Goal: Task Accomplishment & Management: Use online tool/utility

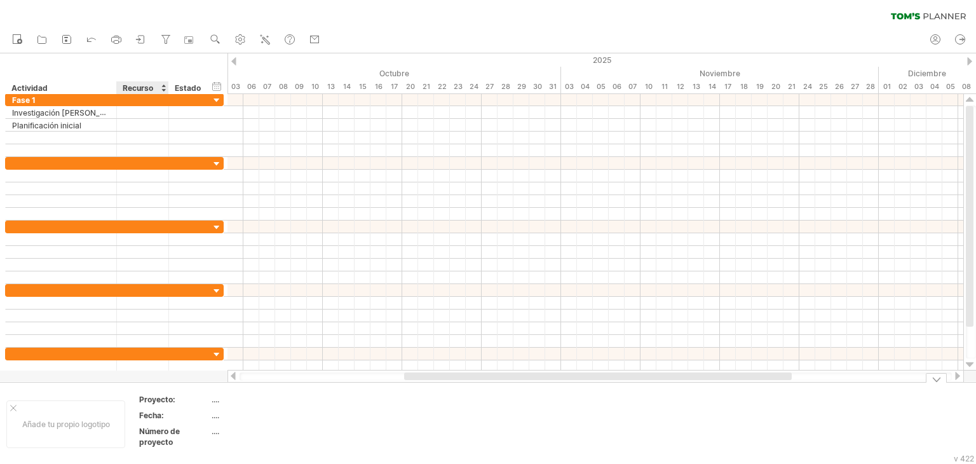
click at [156, 415] on font "Fecha:" at bounding box center [151, 415] width 25 height 10
click at [194, 41] on div at bounding box center [190, 40] width 13 height 13
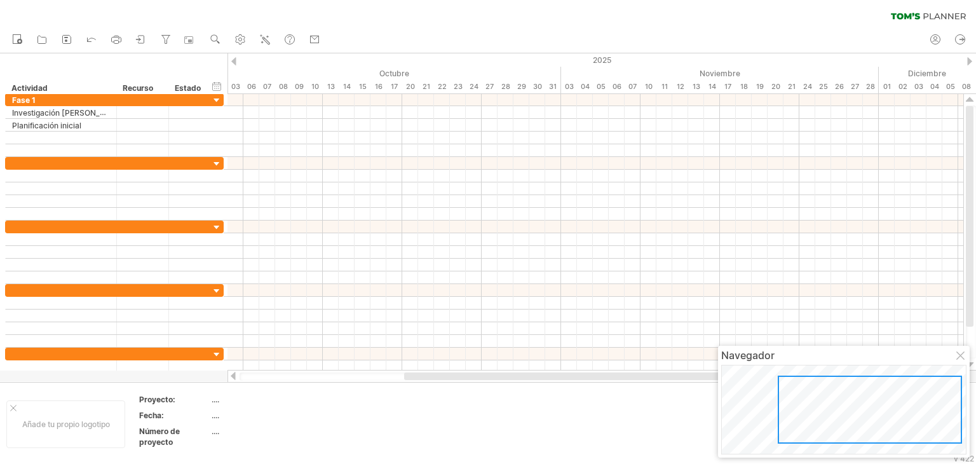
click at [915, 414] on div at bounding box center [870, 409] width 184 height 68
click at [795, 393] on div at bounding box center [843, 410] width 245 height 90
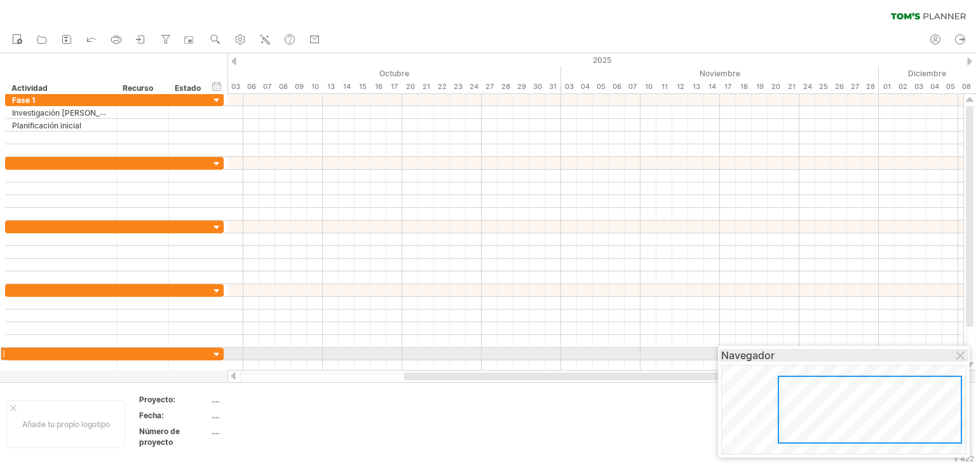
click at [932, 357] on div "Navegador" at bounding box center [843, 355] width 245 height 13
click at [964, 359] on div at bounding box center [961, 356] width 10 height 10
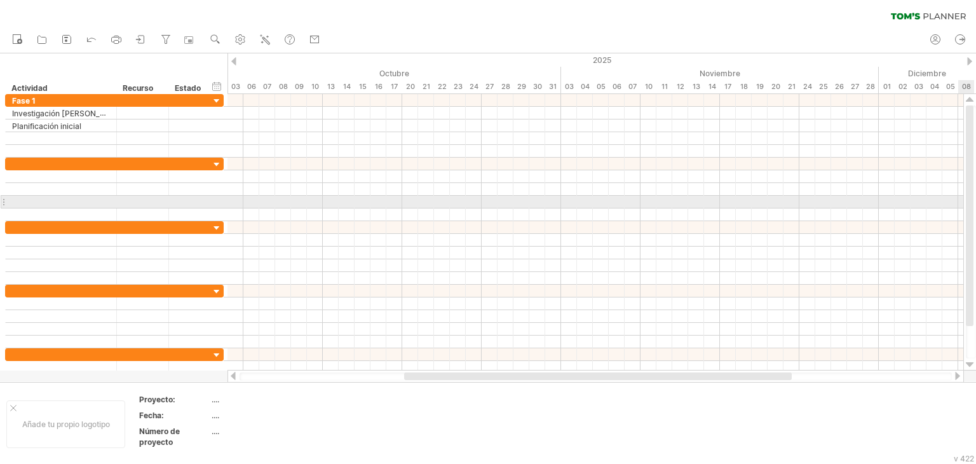
drag, startPoint x: 966, startPoint y: 247, endPoint x: 957, endPoint y: 198, distance: 49.7
click at [957, 198] on div "Trying to reach [DOMAIN_NAME] Connected again... 0% clear filter nuevo" at bounding box center [488, 232] width 976 height 464
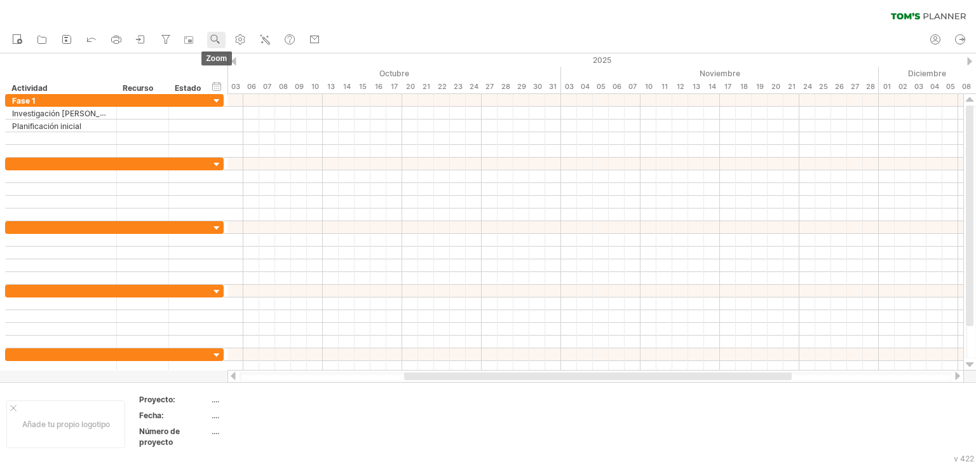
click at [224, 32] on link "zoom" at bounding box center [216, 40] width 18 height 17
click at [254, 89] on div "Día" at bounding box center [266, 89] width 71 height 20
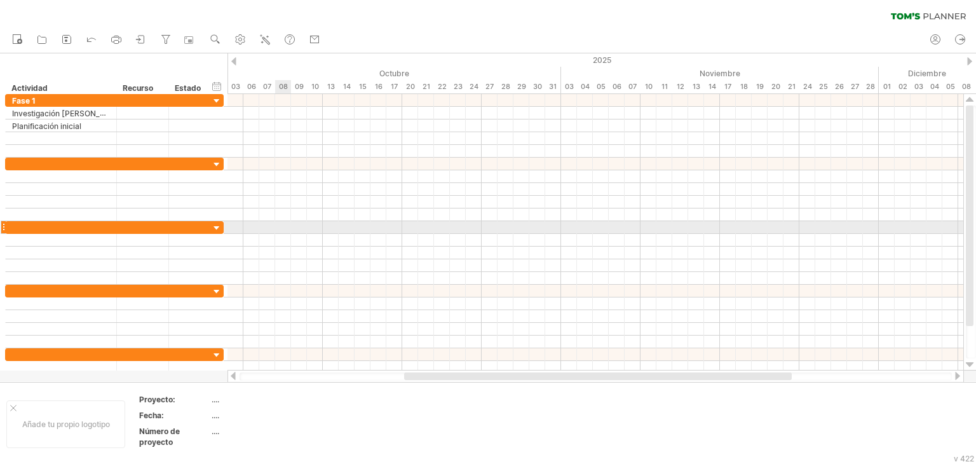
click at [290, 229] on div at bounding box center [595, 227] width 736 height 13
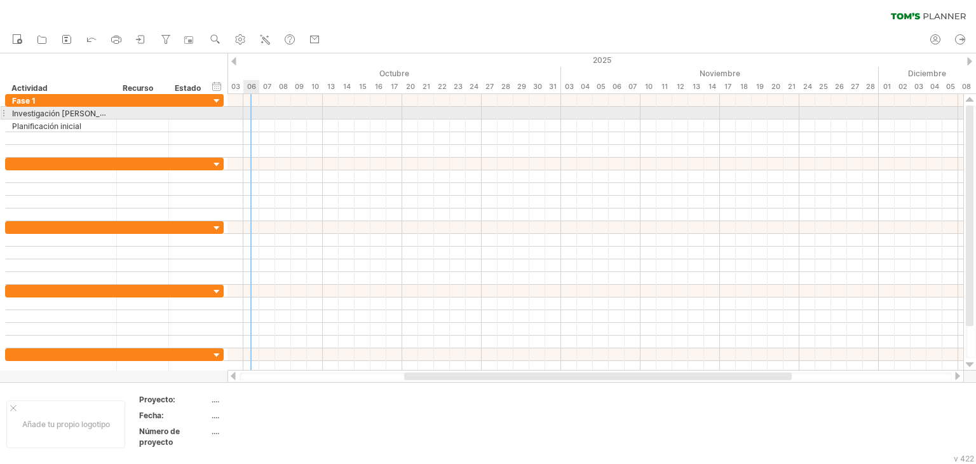
click at [254, 118] on div at bounding box center [595, 113] width 736 height 13
drag, startPoint x: 254, startPoint y: 118, endPoint x: 258, endPoint y: 95, distance: 23.2
click at [259, 119] on div at bounding box center [595, 125] width 736 height 13
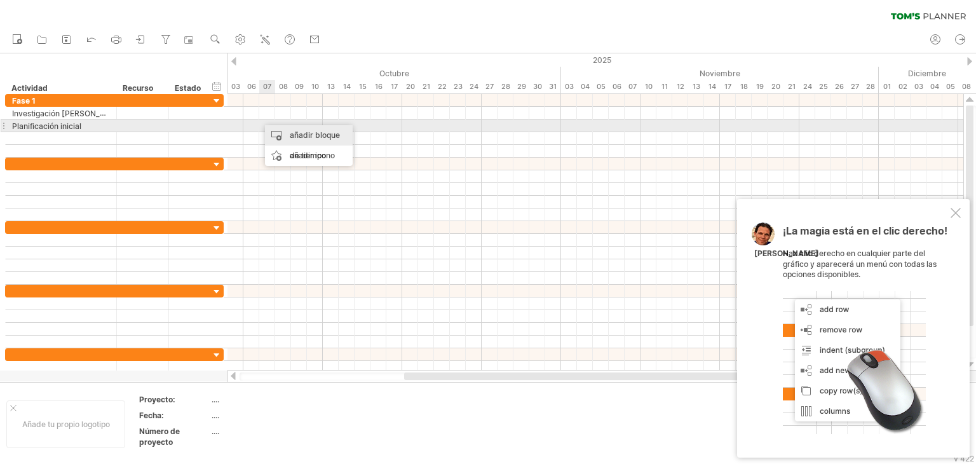
click at [287, 131] on div "añadir bloque de tiempo" at bounding box center [309, 145] width 88 height 41
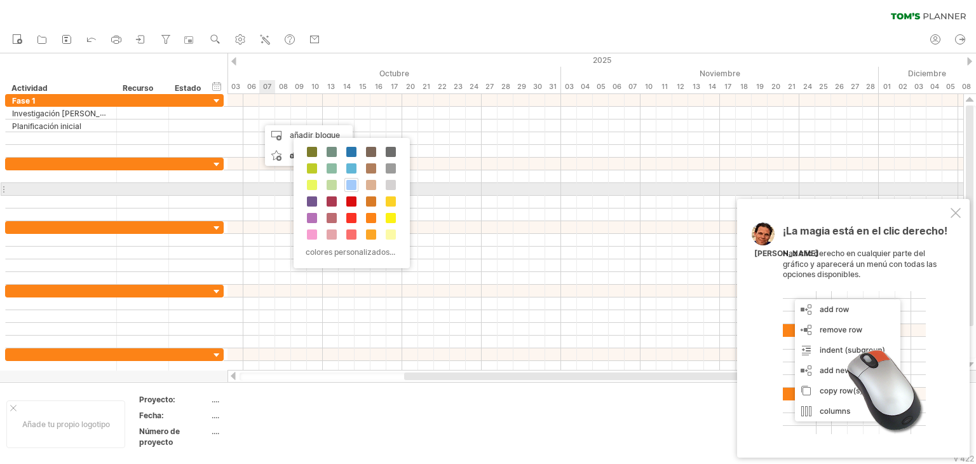
click at [351, 189] on div at bounding box center [351, 185] width 14 height 14
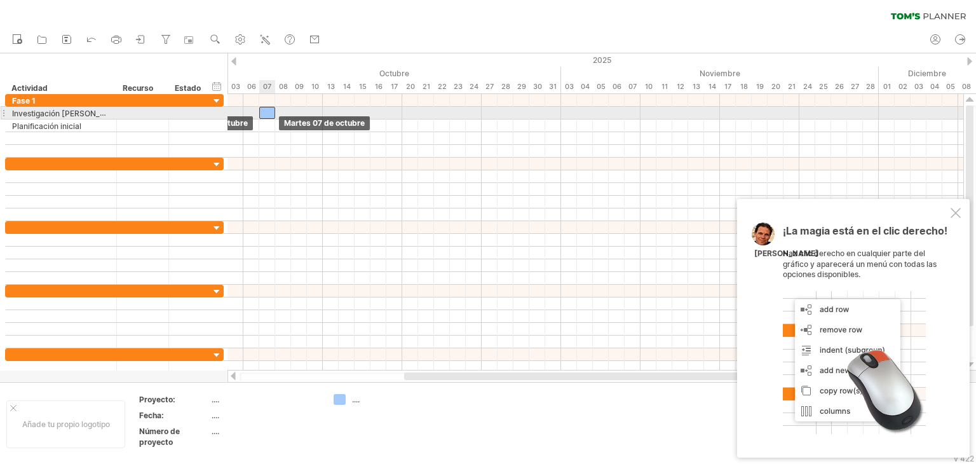
drag, startPoint x: 266, startPoint y: 127, endPoint x: 264, endPoint y: 119, distance: 8.5
drag, startPoint x: 274, startPoint y: 115, endPoint x: 305, endPoint y: 113, distance: 30.6
click at [305, 113] on span at bounding box center [306, 113] width 5 height 12
drag, startPoint x: 260, startPoint y: 114, endPoint x: 252, endPoint y: 114, distance: 8.3
click at [252, 114] on span at bounding box center [251, 113] width 5 height 12
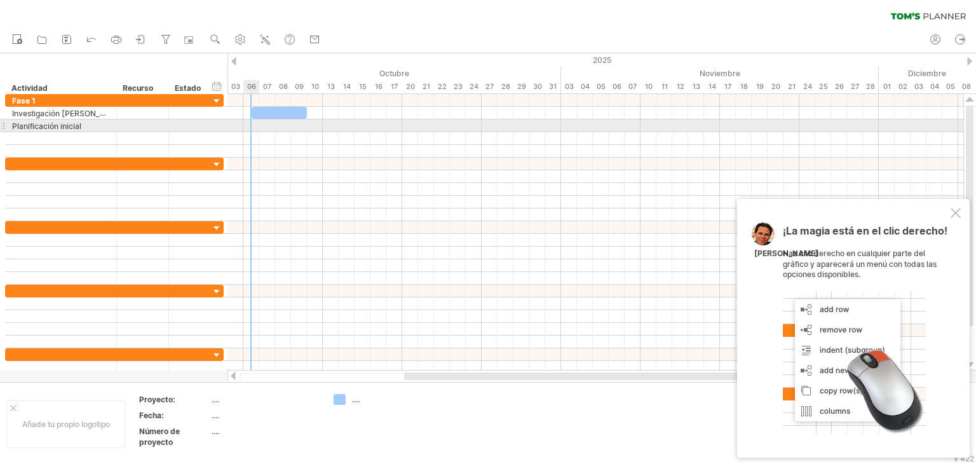
click at [253, 126] on div at bounding box center [595, 125] width 736 height 13
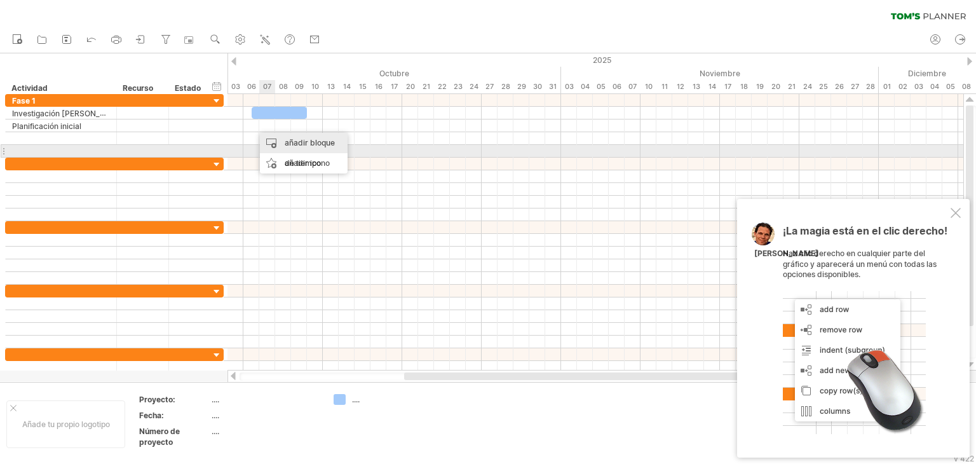
click at [283, 150] on div "añadir bloque de tiempo" at bounding box center [304, 153] width 88 height 41
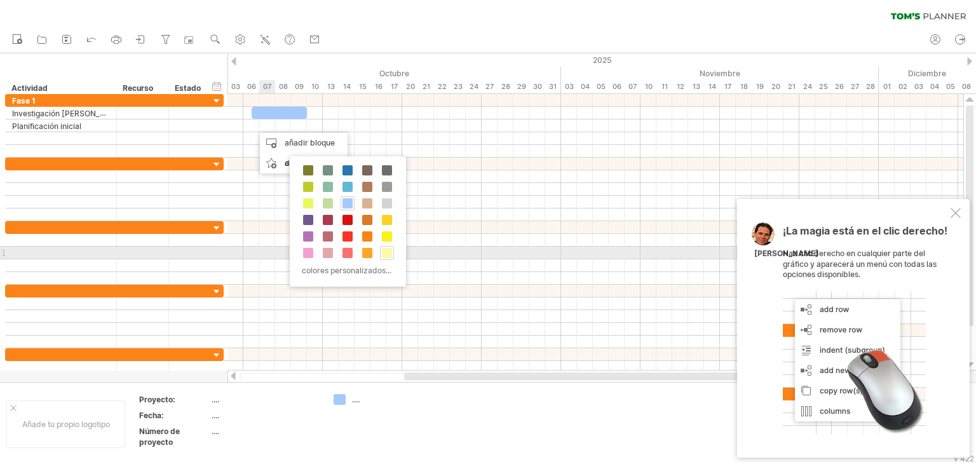
click at [388, 253] on span at bounding box center [387, 253] width 10 height 10
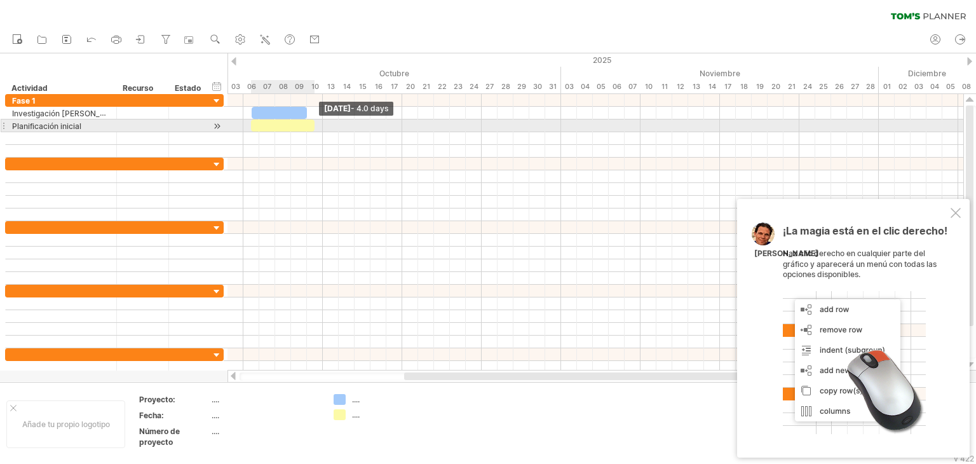
drag, startPoint x: 268, startPoint y: 125, endPoint x: 314, endPoint y: 128, distance: 46.5
click at [314, 128] on span at bounding box center [314, 125] width 5 height 12
click at [379, 125] on div at bounding box center [595, 125] width 736 height 13
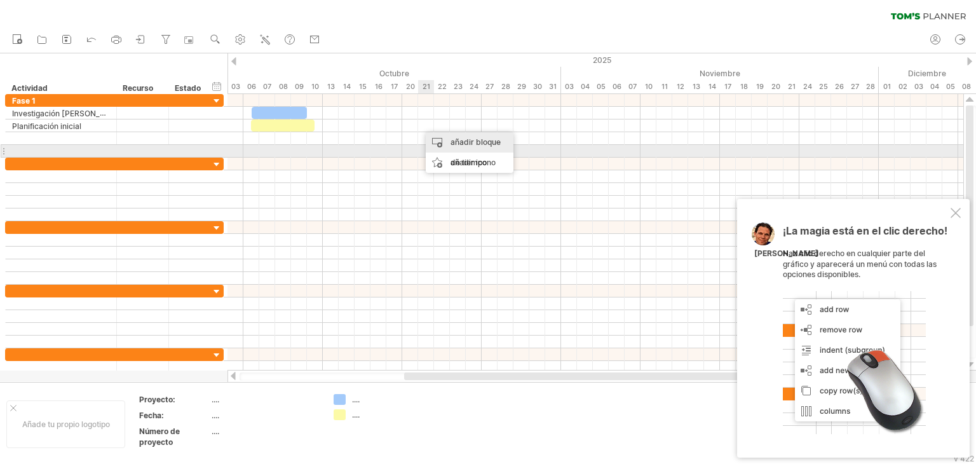
click at [449, 147] on div "añadir bloque de tiempo" at bounding box center [470, 152] width 88 height 41
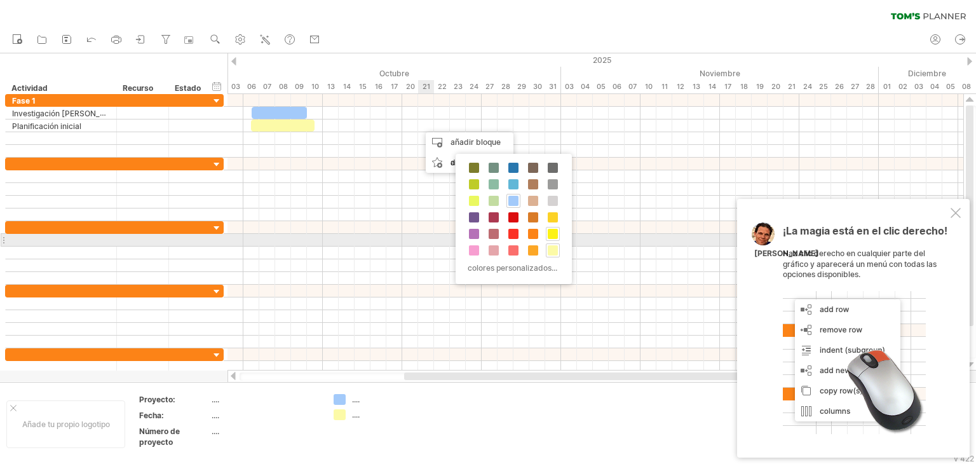
click at [549, 234] on span at bounding box center [553, 234] width 10 height 10
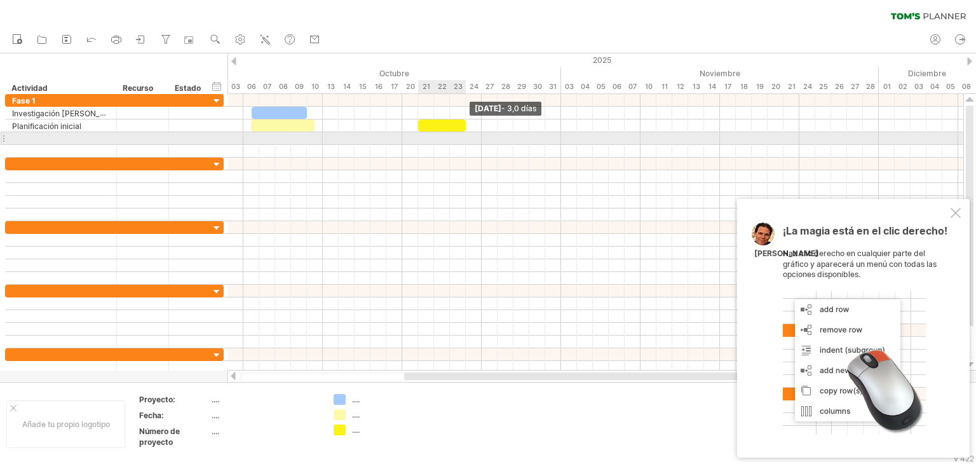
drag, startPoint x: 434, startPoint y: 126, endPoint x: 464, endPoint y: 133, distance: 30.8
click at [464, 133] on div "[DATE] - 3,0 días [DATE] - 3.5 days" at bounding box center [595, 232] width 736 height 276
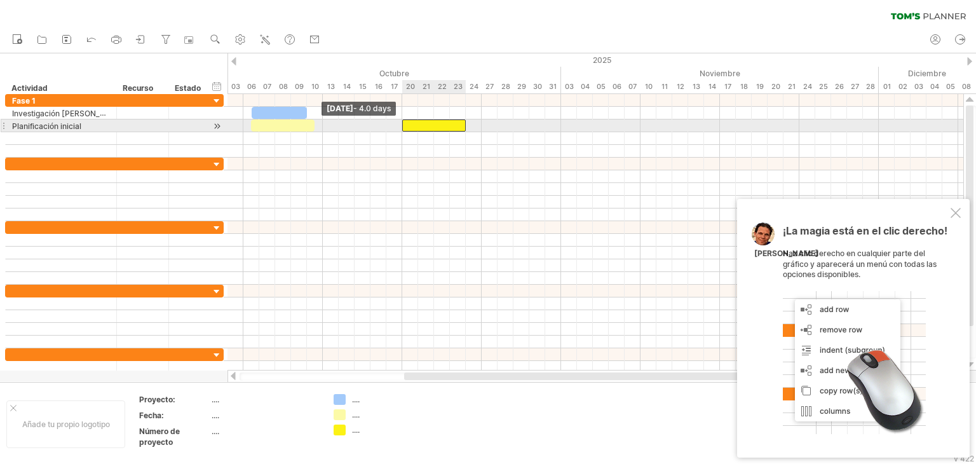
drag, startPoint x: 419, startPoint y: 125, endPoint x: 406, endPoint y: 126, distance: 13.4
click at [406, 126] on div at bounding box center [434, 125] width 64 height 12
drag, startPoint x: 464, startPoint y: 123, endPoint x: 480, endPoint y: 126, distance: 16.7
click at [480, 126] on span at bounding box center [481, 125] width 5 height 12
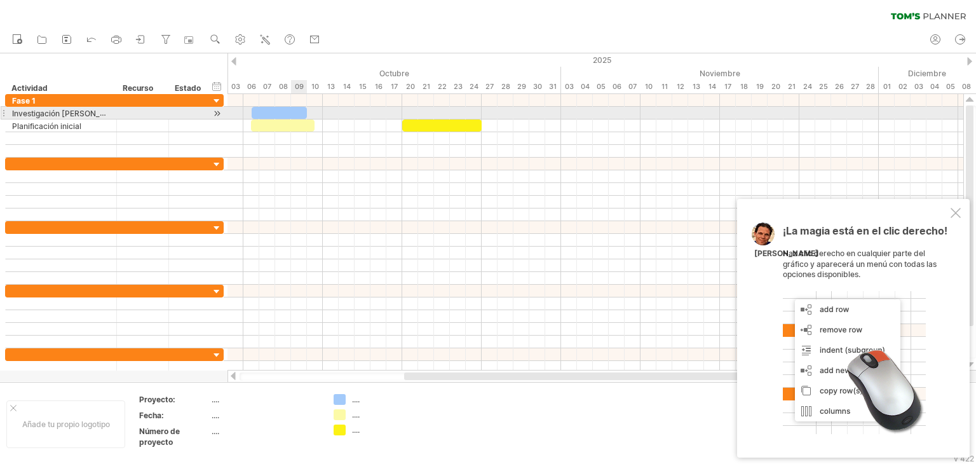
click at [295, 110] on div at bounding box center [280, 113] width 56 height 12
drag, startPoint x: 305, startPoint y: 112, endPoint x: 320, endPoint y: 114, distance: 15.4
click at [320, 114] on span at bounding box center [322, 113] width 5 height 12
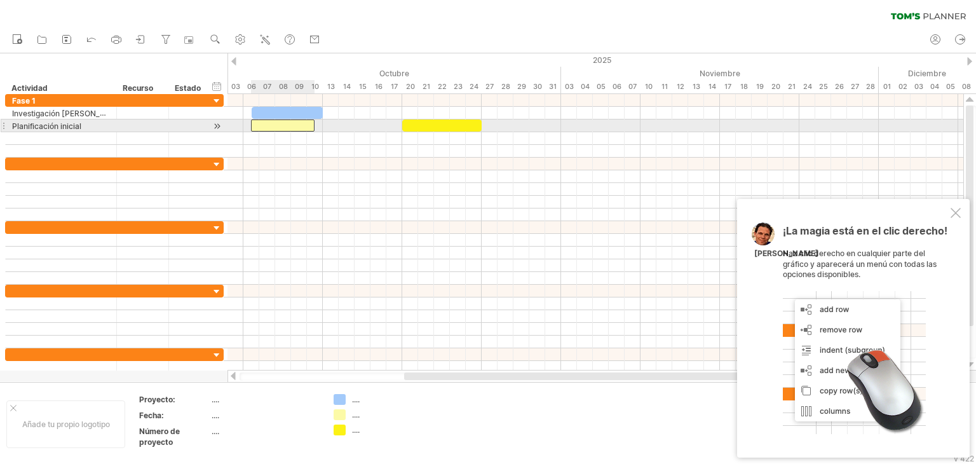
click at [310, 121] on div at bounding box center [283, 125] width 64 height 12
drag, startPoint x: 313, startPoint y: 125, endPoint x: 324, endPoint y: 127, distance: 11.6
click at [324, 127] on span at bounding box center [322, 125] width 5 height 12
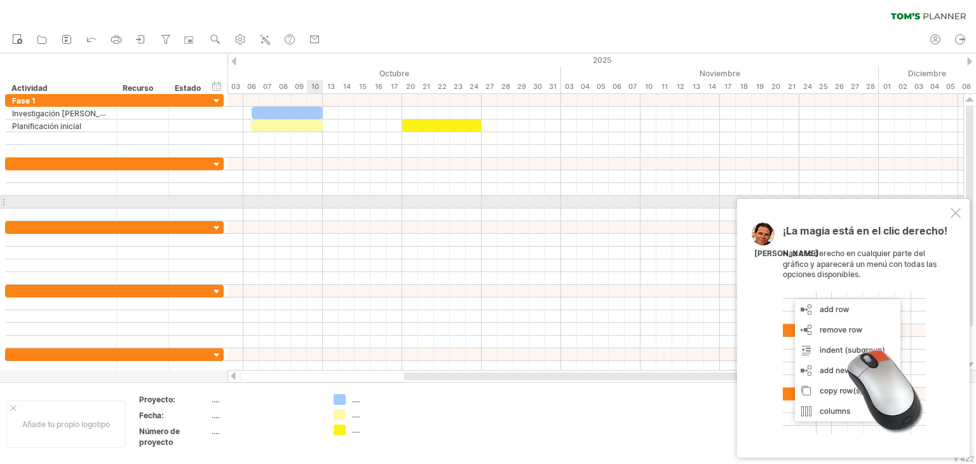
click at [307, 204] on div at bounding box center [595, 202] width 736 height 13
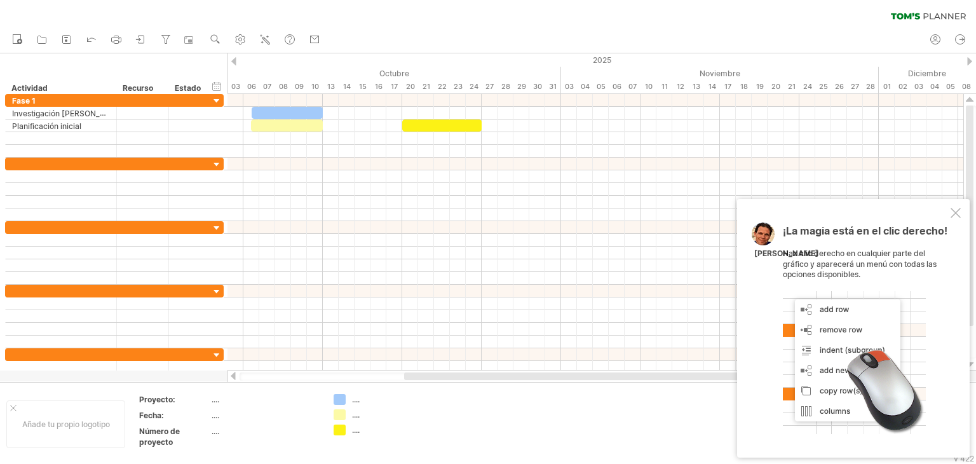
click at [353, 398] on font "...." at bounding box center [356, 399] width 8 height 10
click at [340, 398] on div "Trying to reach [DOMAIN_NAME] Connected again... 0% clear filter nuevo" at bounding box center [488, 232] width 976 height 464
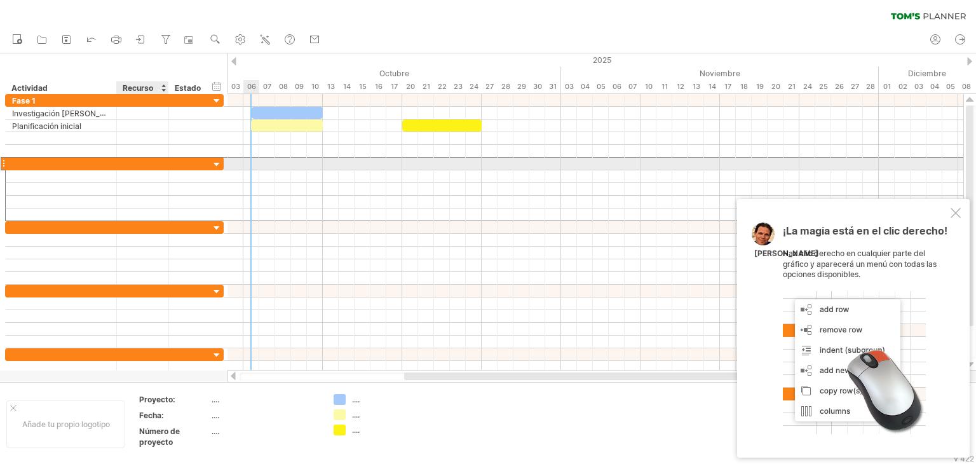
click at [125, 166] on div at bounding box center [142, 164] width 39 height 12
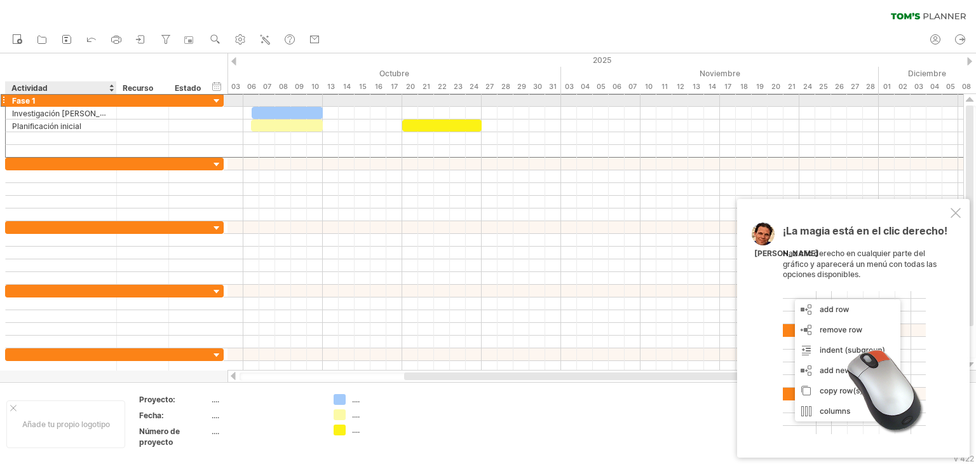
click at [41, 98] on div "Fase 1" at bounding box center [61, 100] width 98 height 12
type input "*"
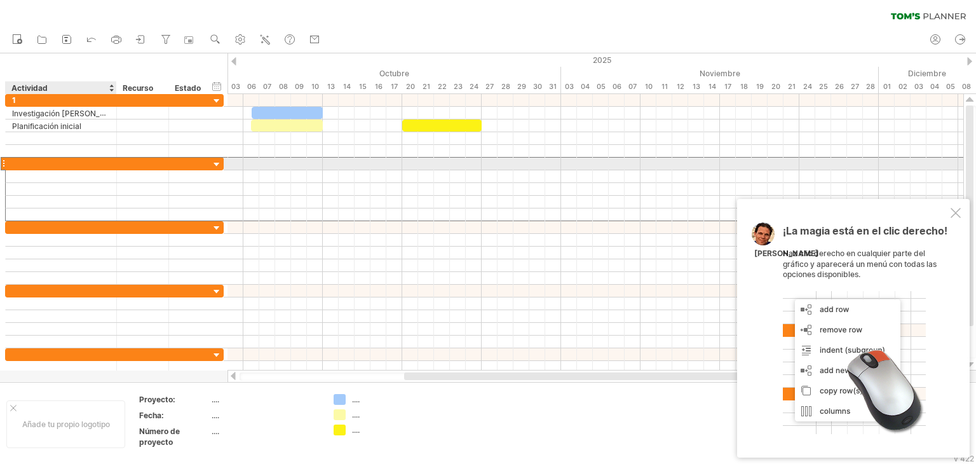
click at [77, 162] on div at bounding box center [61, 164] width 98 height 12
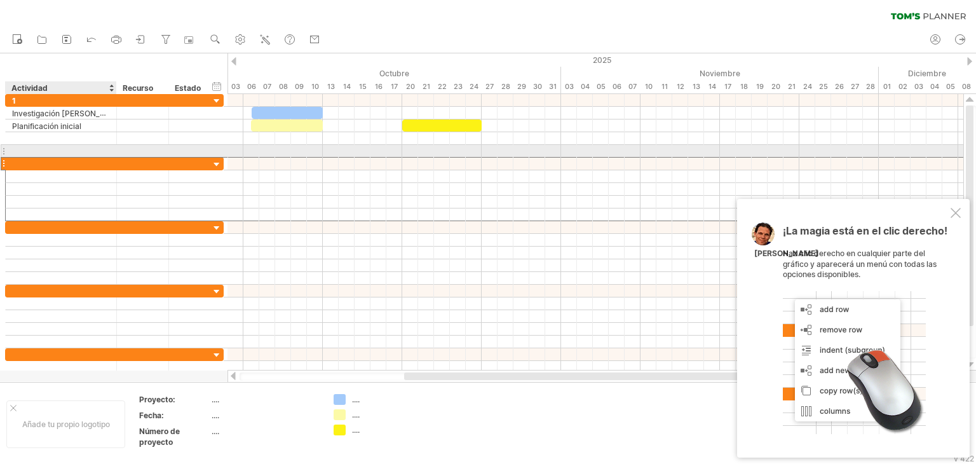
type input "*"
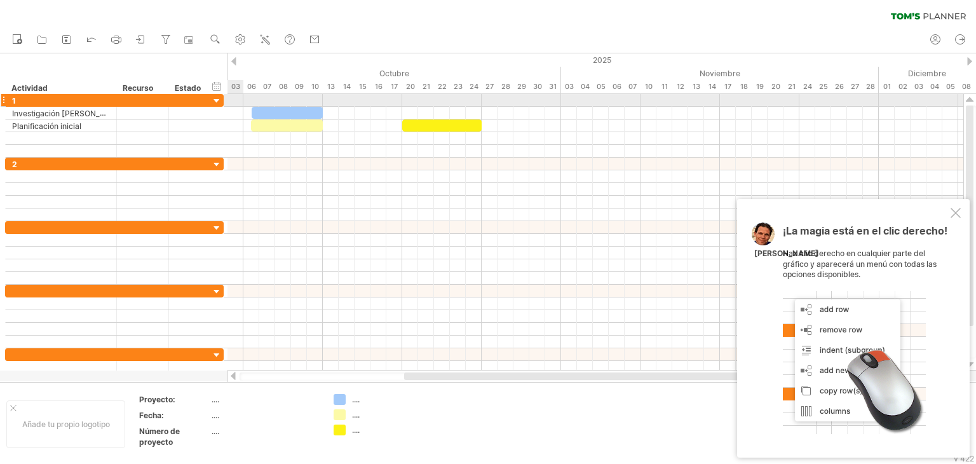
click at [220, 98] on div at bounding box center [217, 101] width 12 height 12
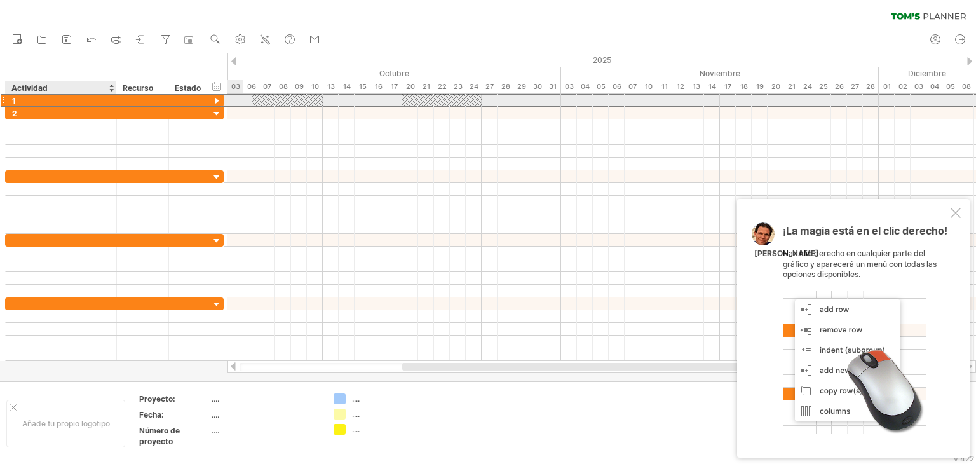
click at [38, 100] on div "1" at bounding box center [61, 100] width 98 height 12
type input "*"
click at [133, 97] on div at bounding box center [142, 100] width 39 height 12
paste input "**********"
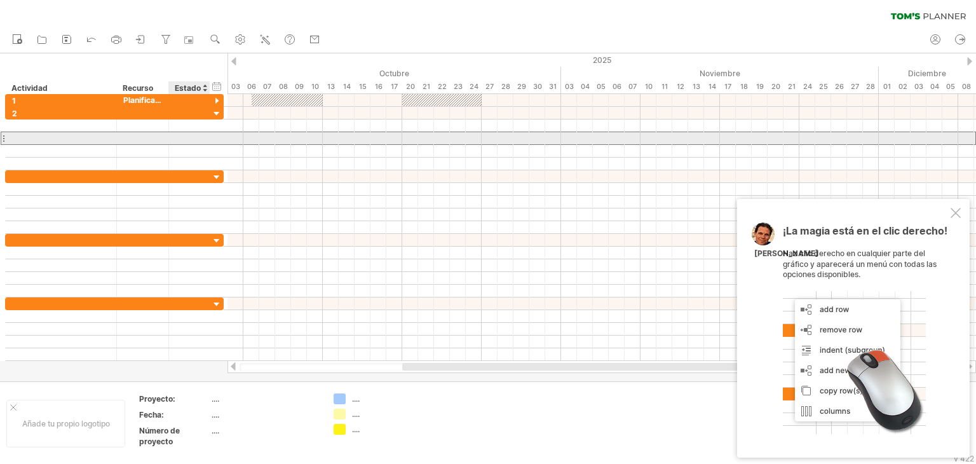
click at [172, 135] on div at bounding box center [189, 138] width 41 height 12
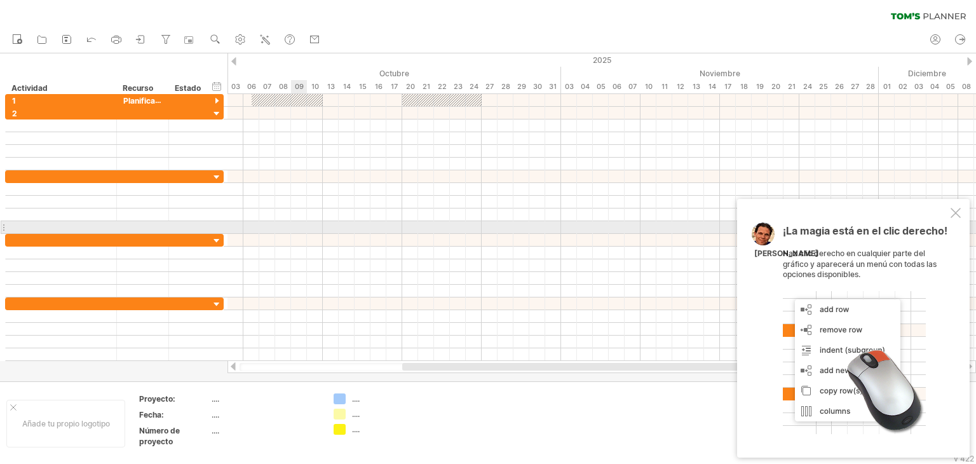
click at [305, 234] on div at bounding box center [601, 240] width 748 height 13
click at [65, 223] on div at bounding box center [61, 227] width 98 height 12
click at [65, 223] on input "text" at bounding box center [61, 227] width 98 height 12
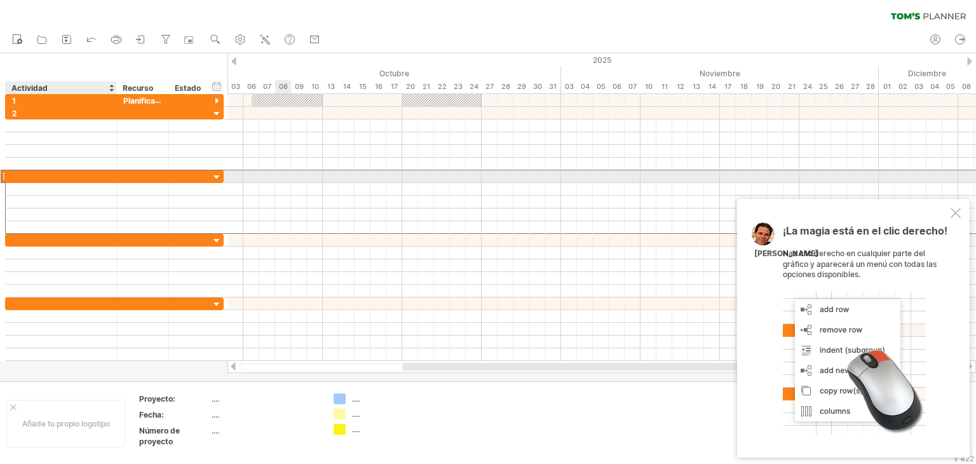
click at [54, 179] on div at bounding box center [61, 176] width 98 height 12
click at [54, 179] on input "text" at bounding box center [61, 176] width 98 height 12
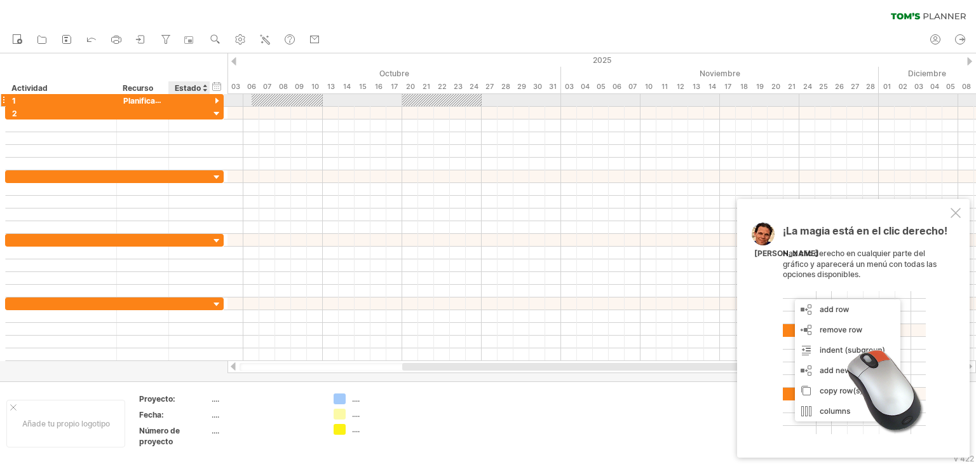
click at [215, 98] on div at bounding box center [217, 101] width 12 height 12
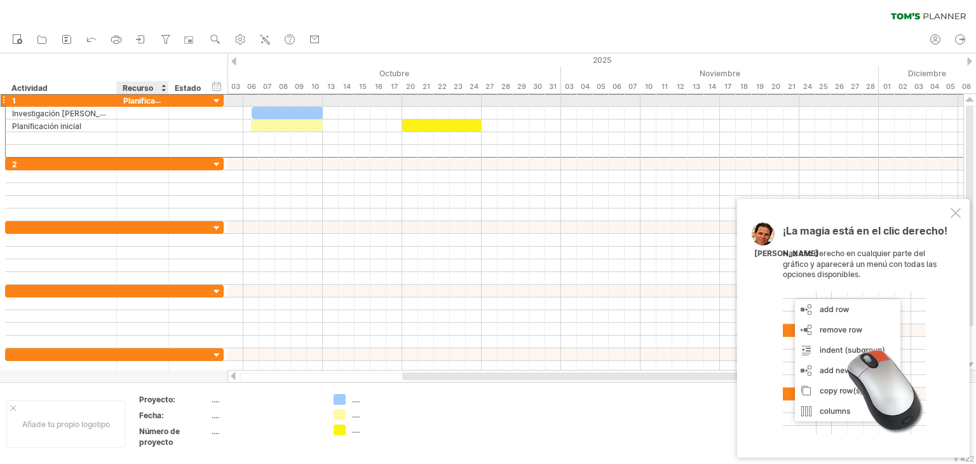
click at [140, 99] on font "Planificación y análisis" at bounding box center [164, 100] width 83 height 10
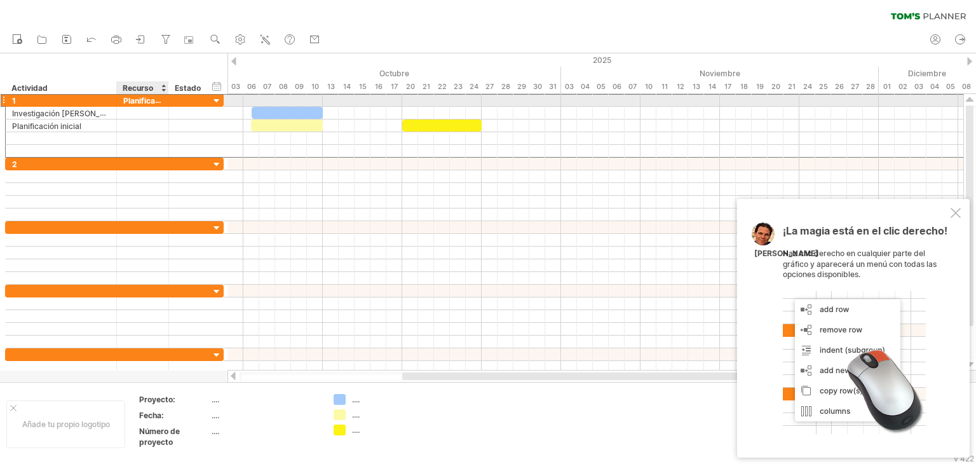
click at [140, 99] on font "Planificación y análisis" at bounding box center [164, 100] width 83 height 10
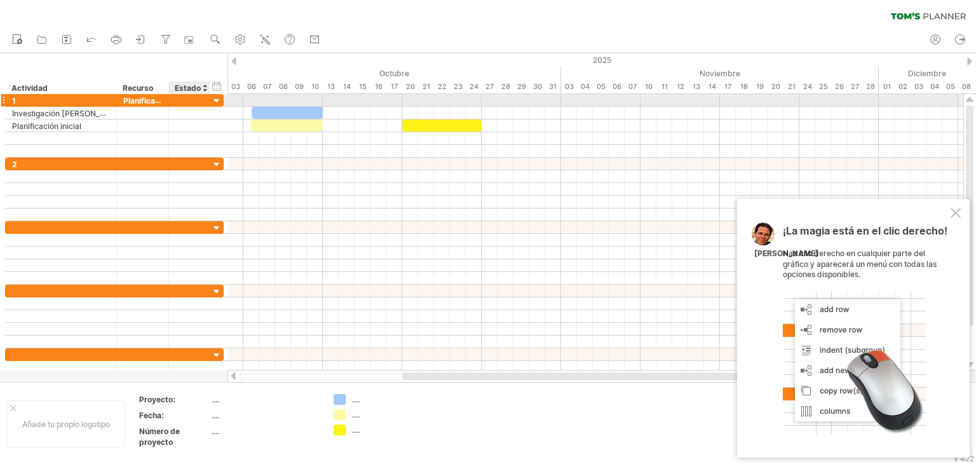
click at [221, 103] on div at bounding box center [217, 101] width 12 height 12
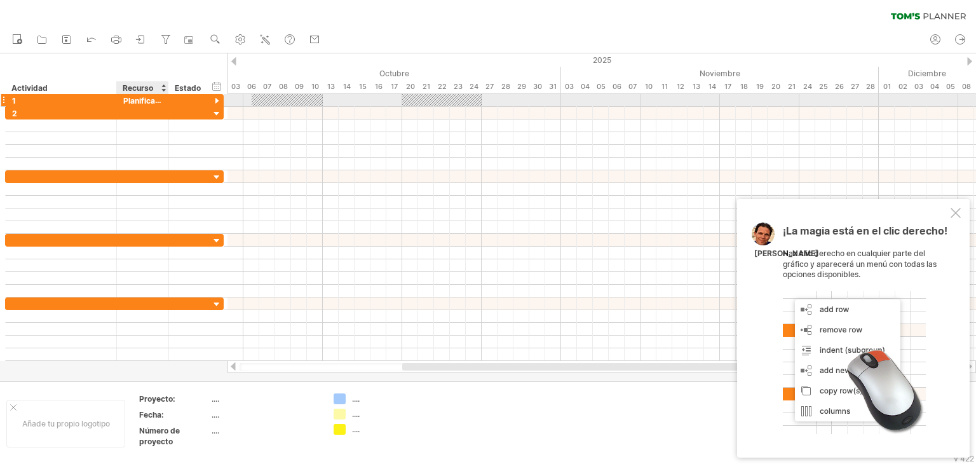
click at [141, 100] on font "Planificación y análisis" at bounding box center [164, 100] width 83 height 10
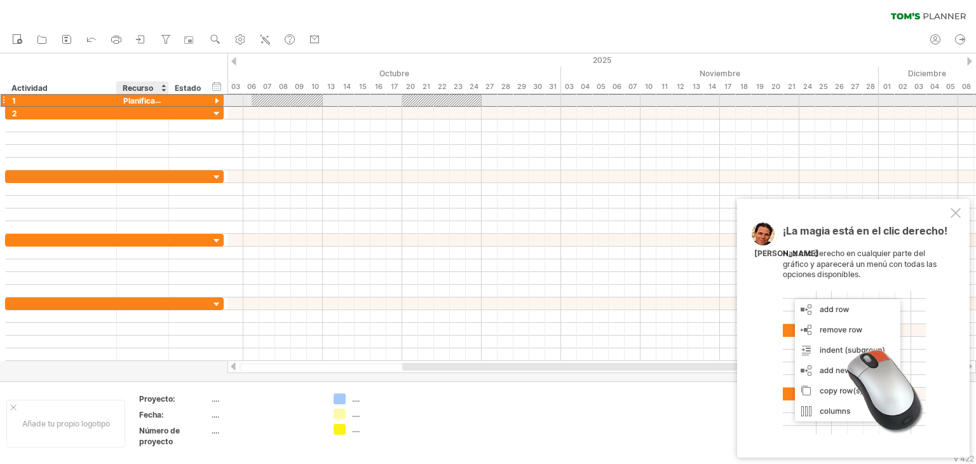
click at [141, 100] on font "Planificación y análisis" at bounding box center [164, 100] width 83 height 10
click at [74, 96] on div "1" at bounding box center [61, 100] width 98 height 12
click at [156, 100] on font "Planificación y análisis" at bounding box center [164, 100] width 83 height 10
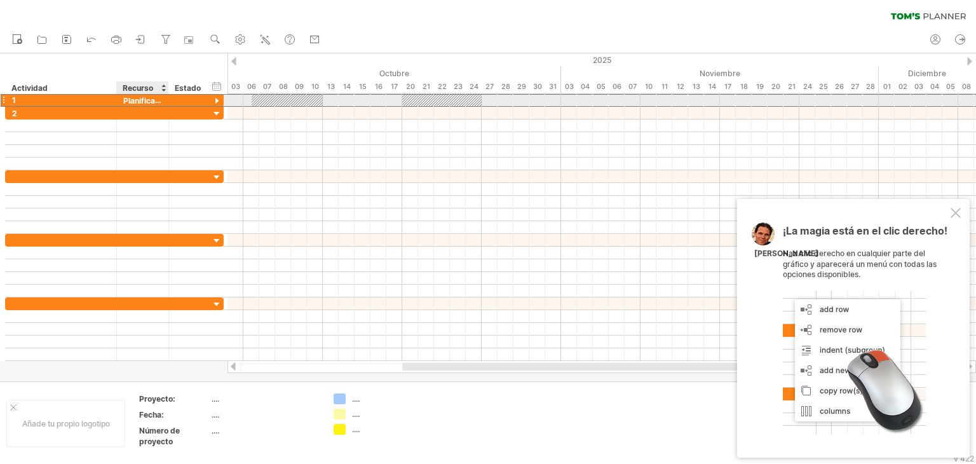
click at [156, 100] on font "Planificación y análisis" at bounding box center [164, 100] width 83 height 10
click at [96, 97] on div "1" at bounding box center [61, 100] width 98 height 12
type input "*"
click at [96, 97] on div "1" at bounding box center [61, 100] width 98 height 12
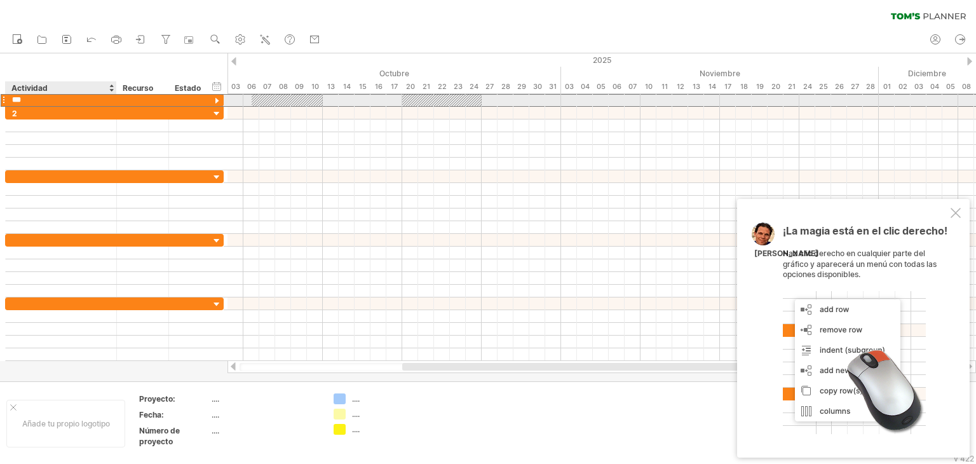
paste input "**********"
type input "**********"
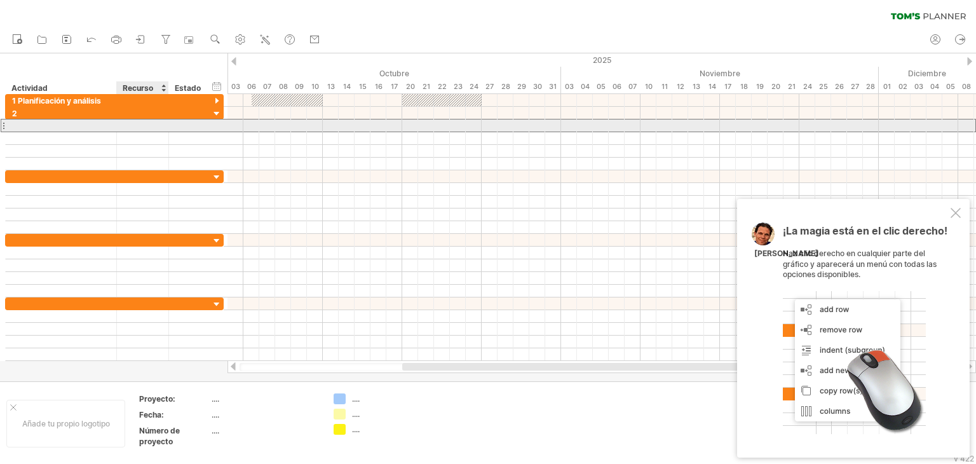
click at [131, 128] on div at bounding box center [142, 125] width 39 height 12
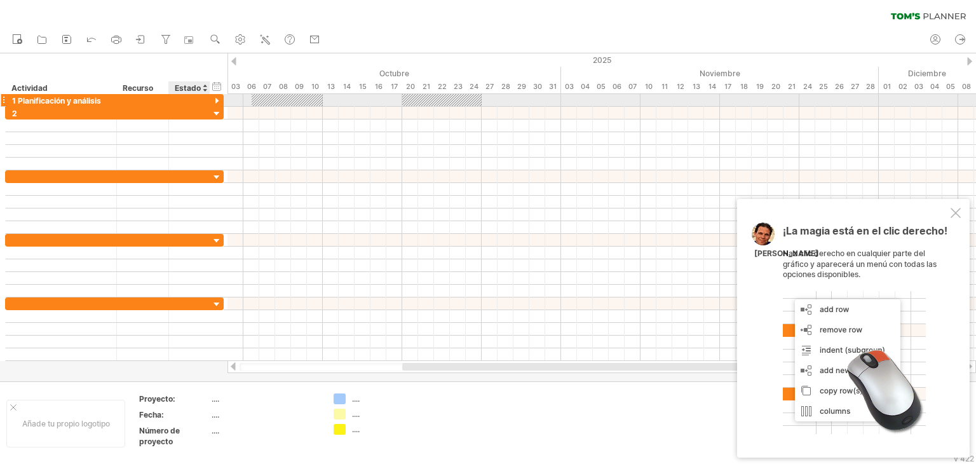
click at [216, 101] on div at bounding box center [217, 101] width 12 height 12
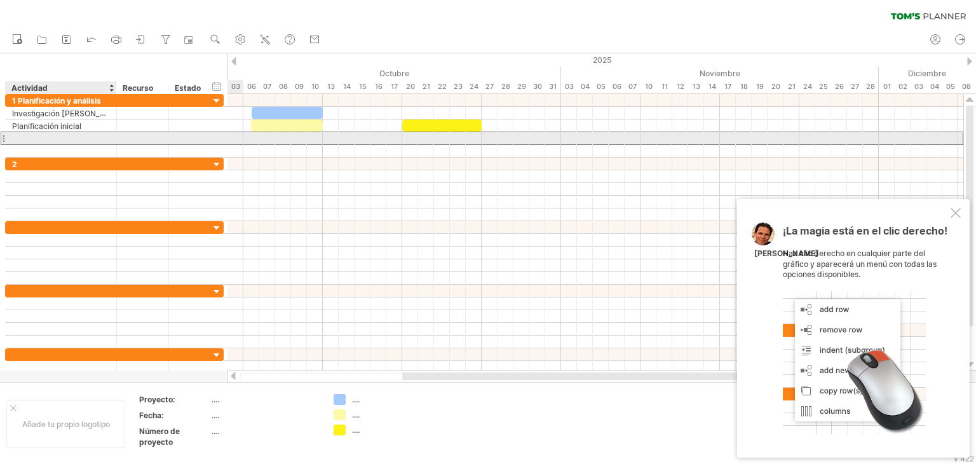
click at [78, 137] on div at bounding box center [61, 138] width 98 height 12
paste input "**********"
type input "**********"
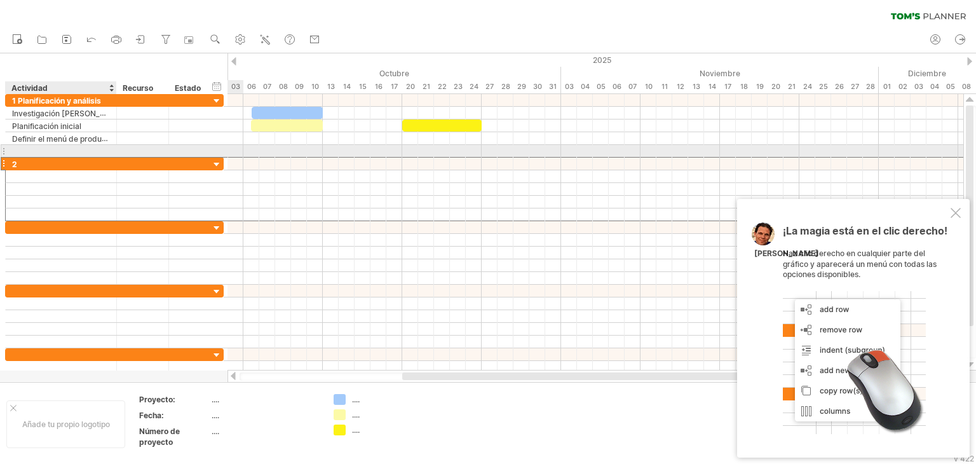
click at [43, 158] on div "2" at bounding box center [61, 164] width 98 height 12
click at [43, 158] on input "*" at bounding box center [61, 164] width 98 height 12
click at [15, 148] on div at bounding box center [61, 151] width 98 height 12
paste input "**********"
type input "**********"
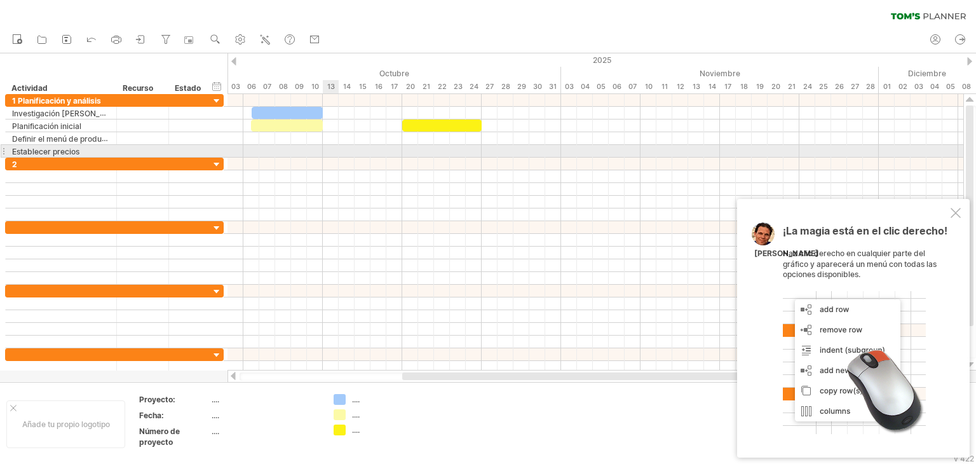
click at [324, 156] on div at bounding box center [595, 151] width 736 height 13
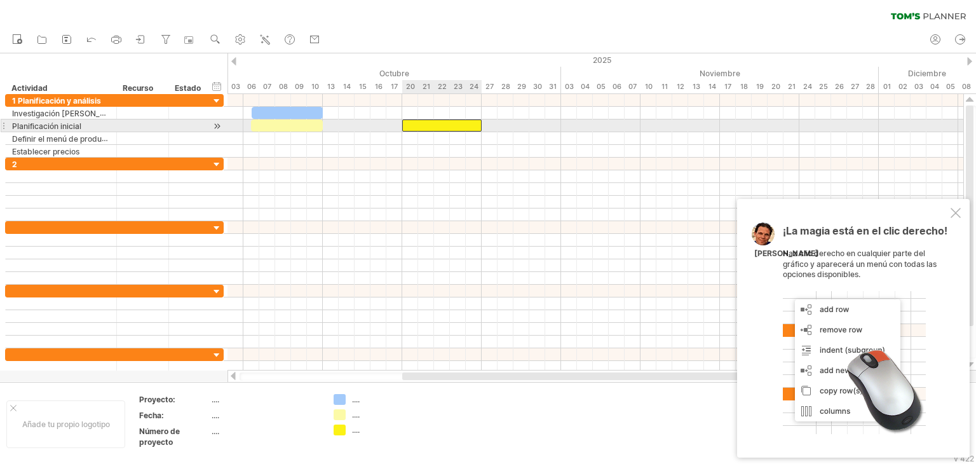
click at [460, 126] on div at bounding box center [441, 125] width 79 height 12
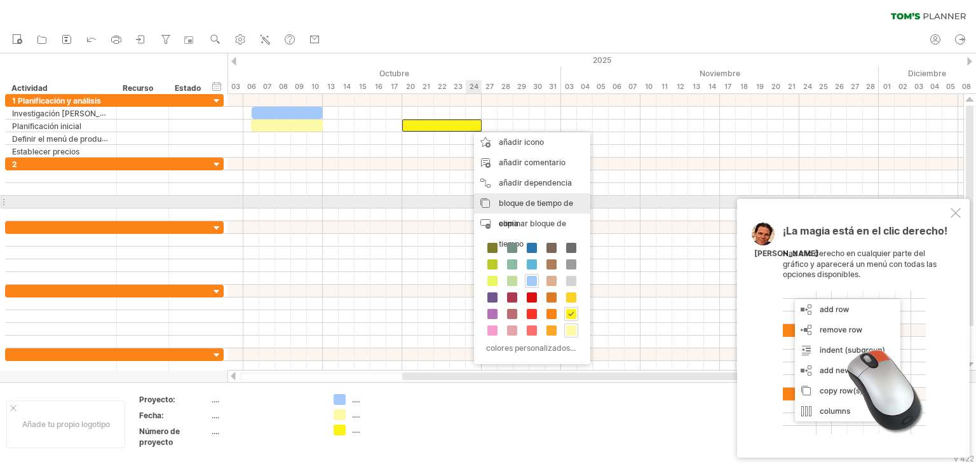
click at [501, 196] on div "bloque de tiempo de copia copiar bloques/iconos de tiempo" at bounding box center [532, 213] width 116 height 41
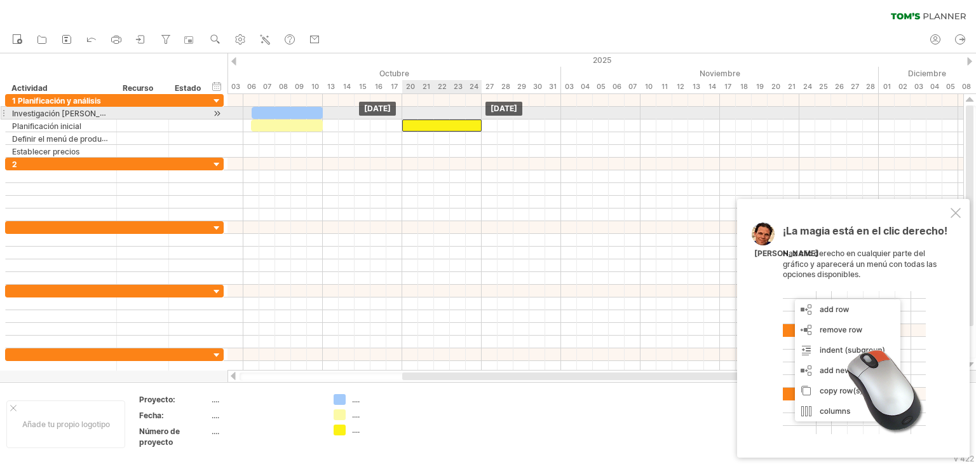
click at [427, 119] on div at bounding box center [441, 125] width 79 height 12
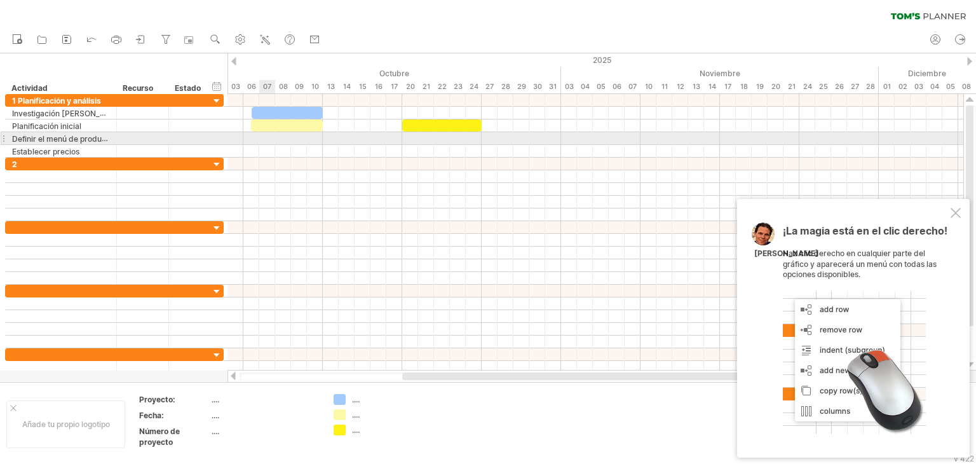
click at [261, 137] on div at bounding box center [595, 138] width 736 height 13
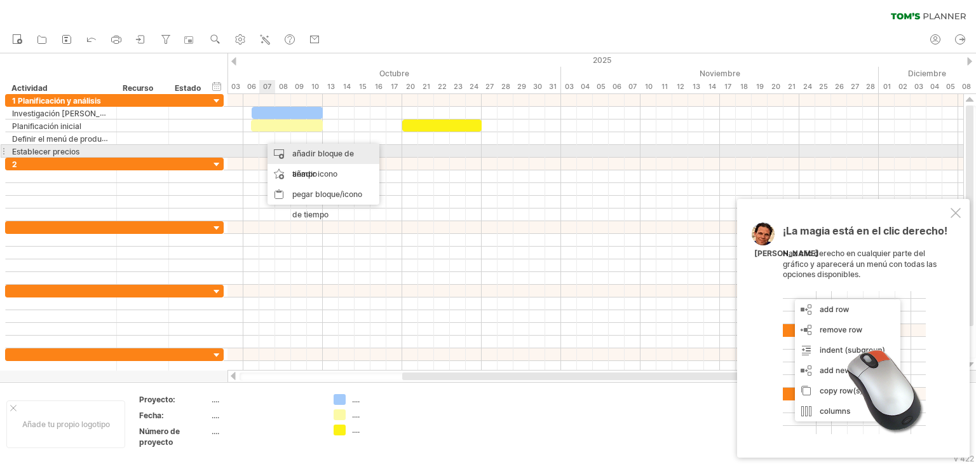
click at [280, 150] on div "añadir bloque de tiempo" at bounding box center [323, 164] width 112 height 41
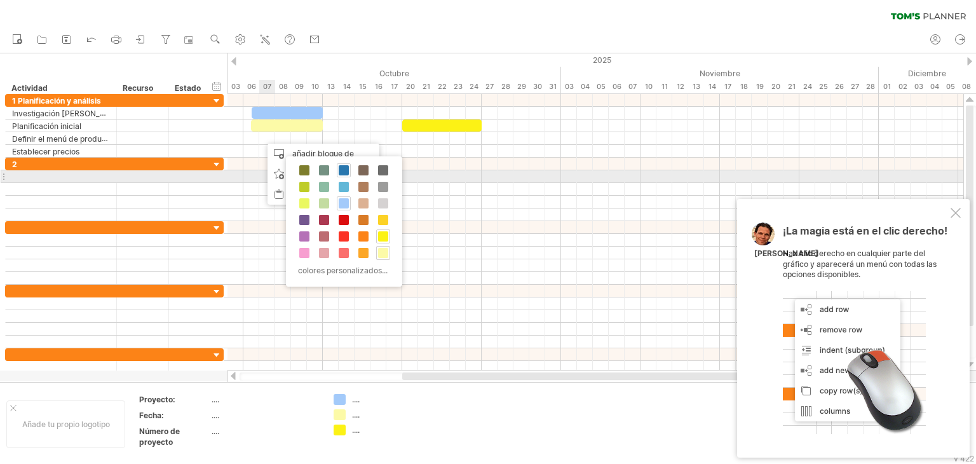
click at [344, 173] on span at bounding box center [344, 170] width 10 height 10
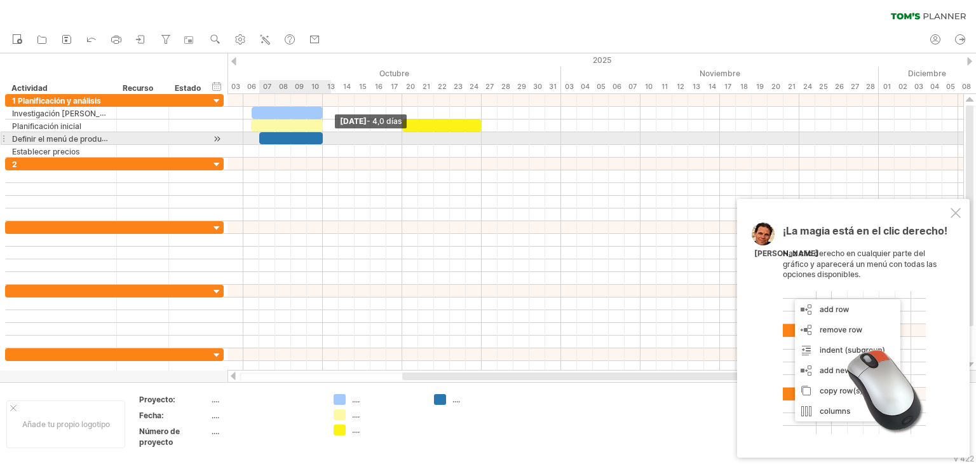
drag, startPoint x: 274, startPoint y: 138, endPoint x: 325, endPoint y: 135, distance: 51.6
click at [325, 135] on div "[DATE] - 4,0 días [DATE]" at bounding box center [595, 232] width 736 height 276
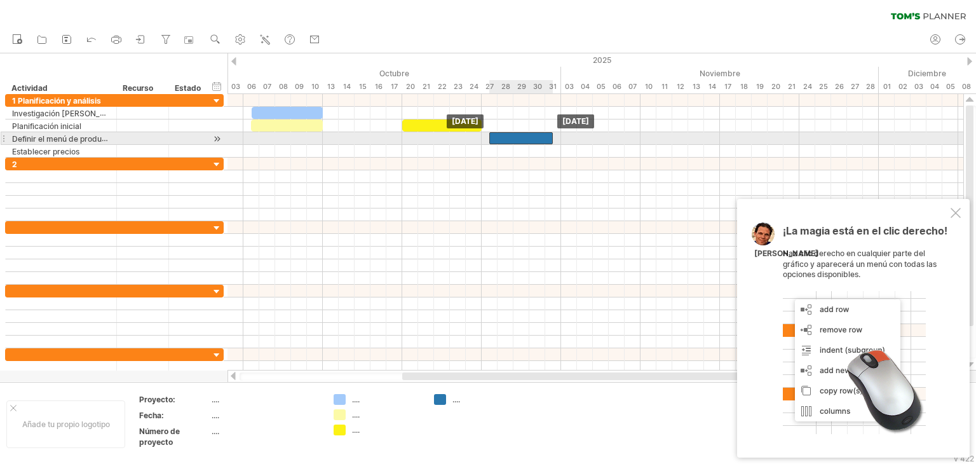
drag, startPoint x: 306, startPoint y: 135, endPoint x: 531, endPoint y: 138, distance: 225.5
click at [531, 138] on div at bounding box center [521, 138] width 64 height 12
drag, startPoint x: 543, startPoint y: 138, endPoint x: 556, endPoint y: 137, distance: 13.4
click at [556, 137] on div at bounding box center [521, 138] width 79 height 12
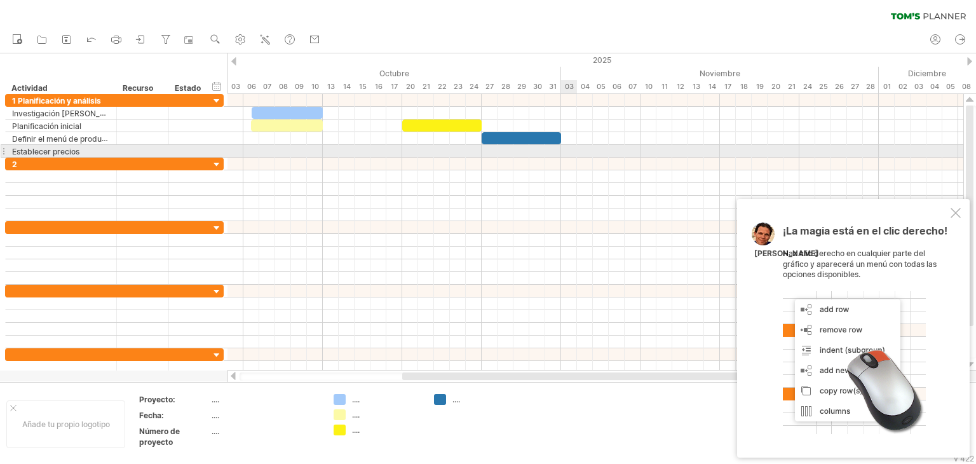
click at [569, 151] on div at bounding box center [595, 151] width 736 height 13
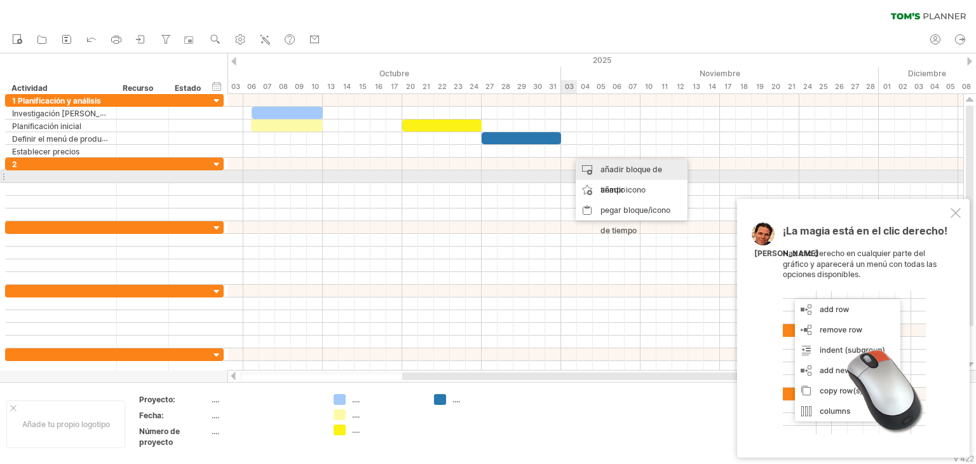
click at [596, 172] on div "añadir bloque de tiempo" at bounding box center [632, 179] width 112 height 41
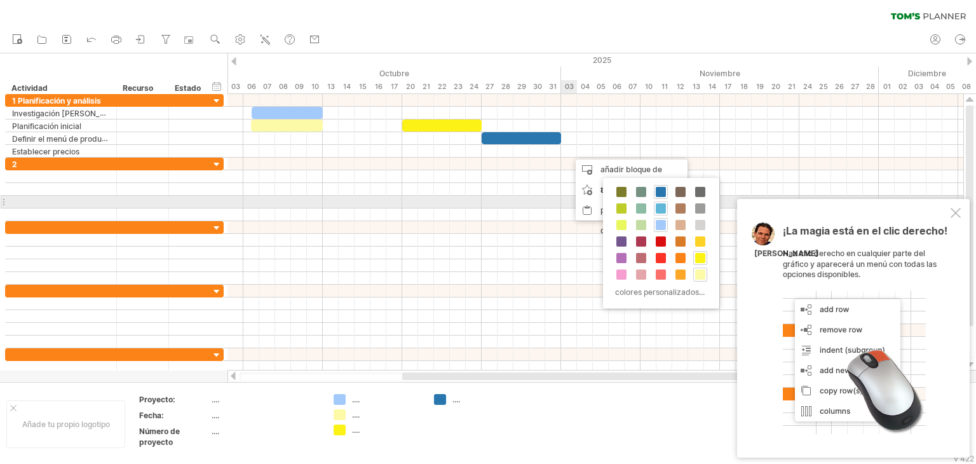
click at [661, 201] on div at bounding box center [661, 208] width 14 height 14
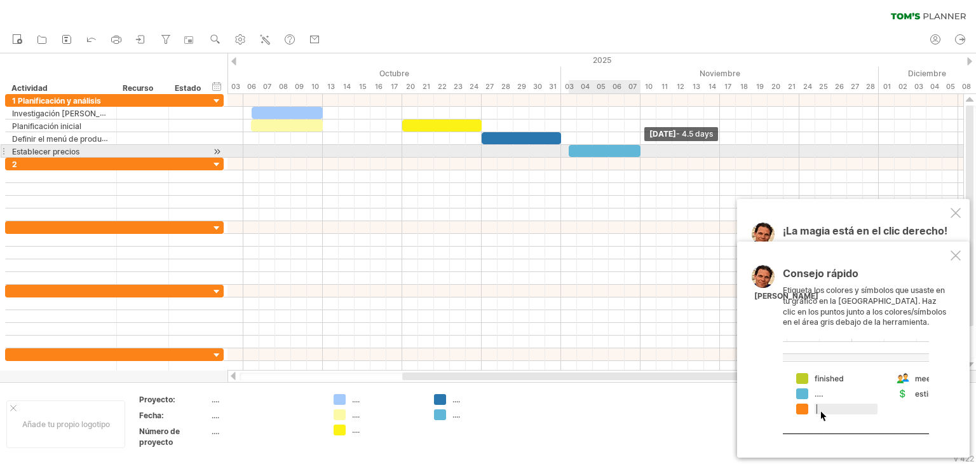
drag, startPoint x: 583, startPoint y: 145, endPoint x: 637, endPoint y: 149, distance: 54.1
click at [637, 149] on div at bounding box center [605, 151] width 72 height 12
click at [563, 147] on div at bounding box center [600, 151] width 79 height 12
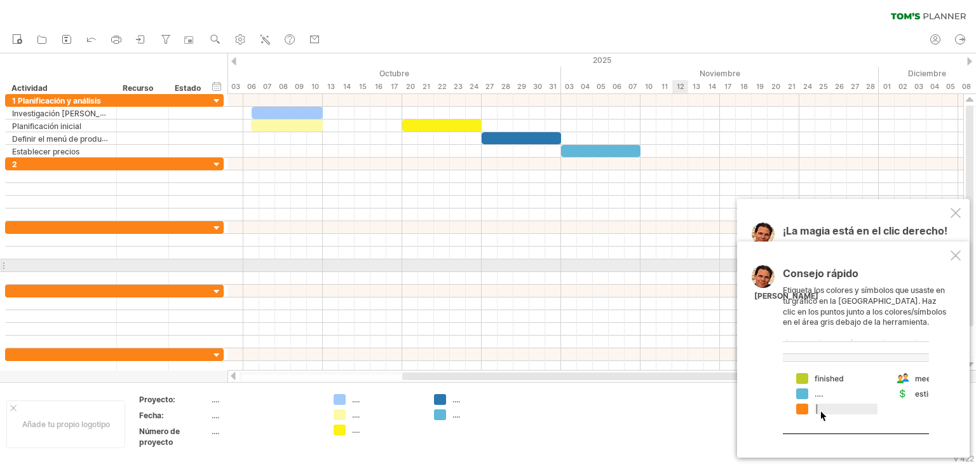
click at [684, 265] on div at bounding box center [595, 265] width 736 height 13
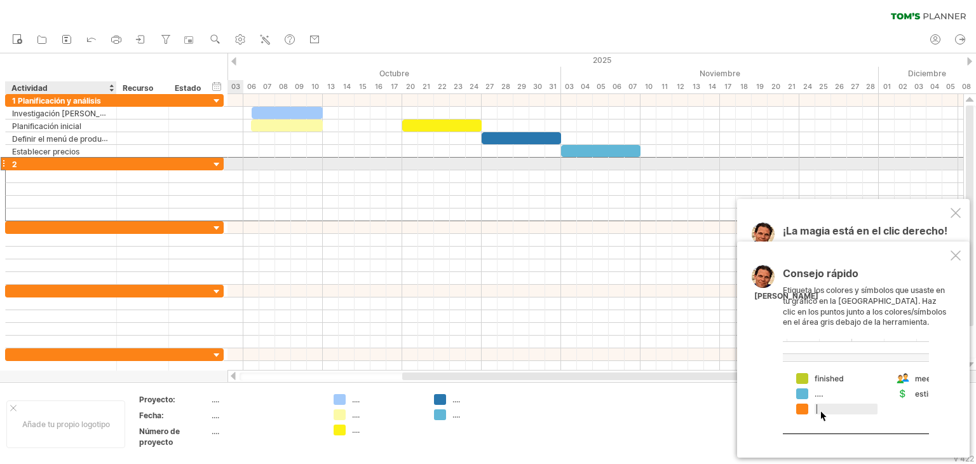
click at [74, 158] on div "2" at bounding box center [61, 164] width 98 height 12
paste input "**********"
click at [21, 163] on input "**********" at bounding box center [61, 164] width 98 height 12
type input "**********"
drag, startPoint x: 0, startPoint y: 201, endPoint x: 25, endPoint y: 234, distance: 41.7
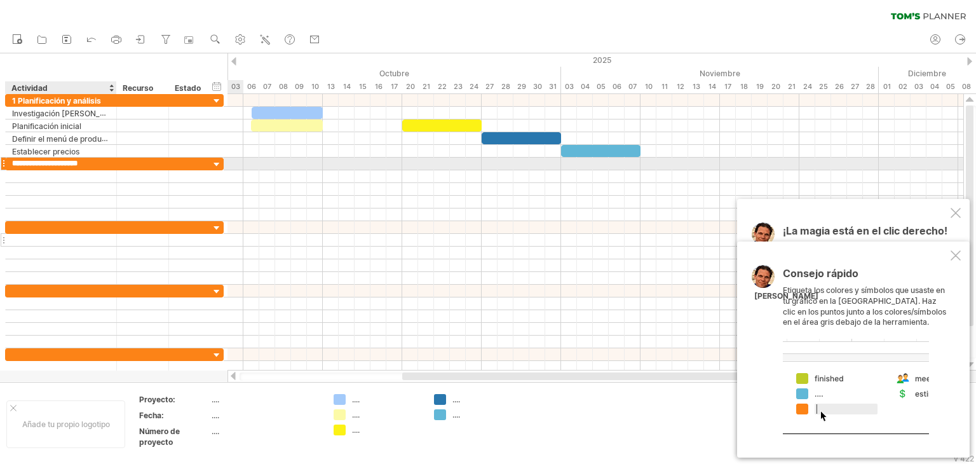
click at [25, 234] on div "**********" at bounding box center [112, 234] width 224 height 280
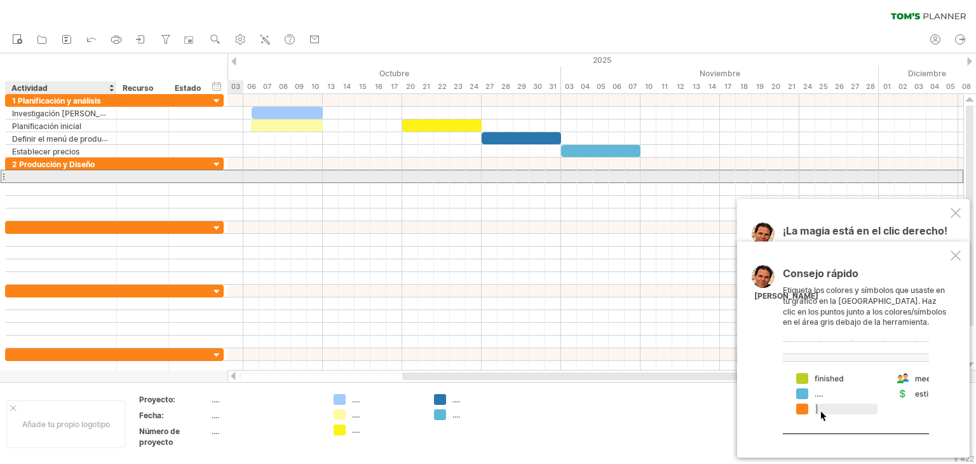
click at [98, 177] on div at bounding box center [61, 176] width 98 height 12
click at [62, 176] on div at bounding box center [61, 176] width 98 height 12
paste input "**********"
type input "**********"
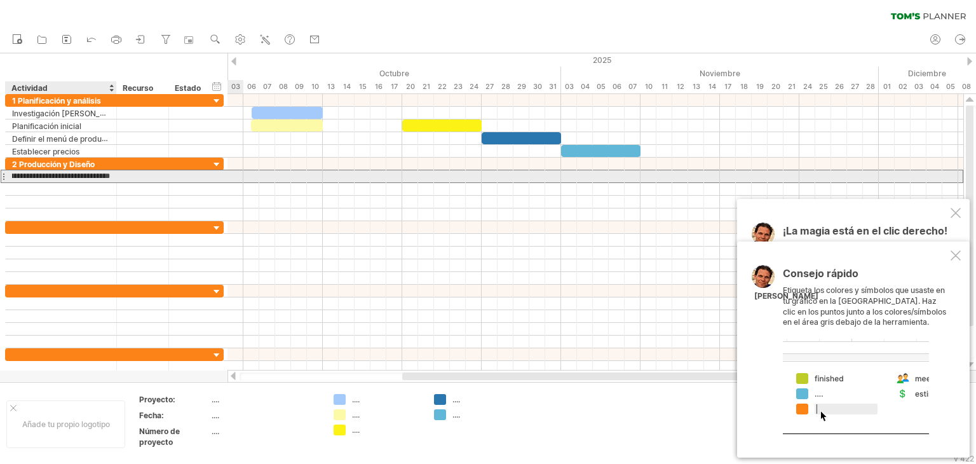
click at [62, 176] on input "**********" at bounding box center [61, 176] width 98 height 12
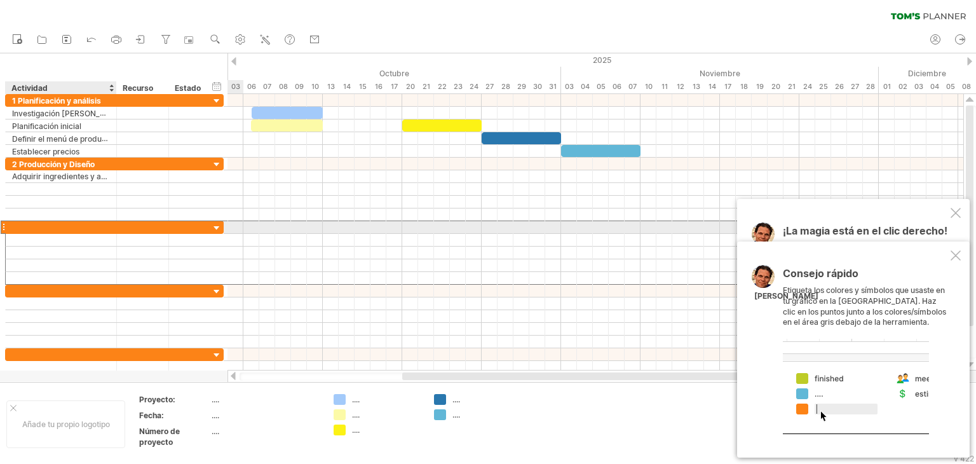
click at [98, 222] on div at bounding box center [61, 227] width 98 height 12
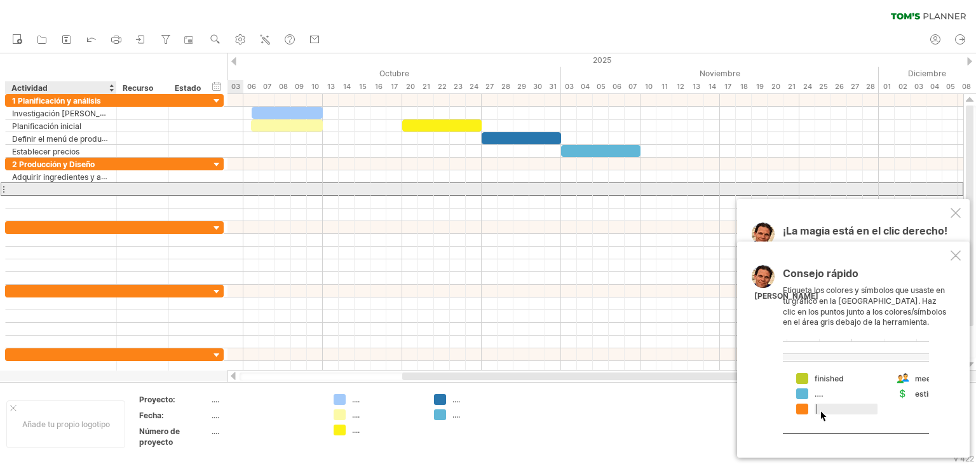
click at [91, 188] on div at bounding box center [61, 189] width 98 height 12
paste input "**********"
type input "**********"
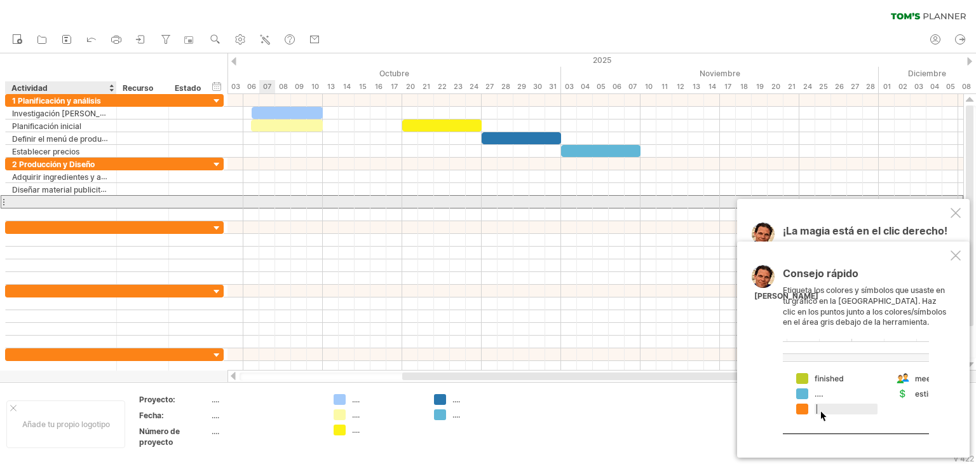
click at [98, 202] on div at bounding box center [61, 202] width 98 height 12
paste input "**********"
type input "**********"
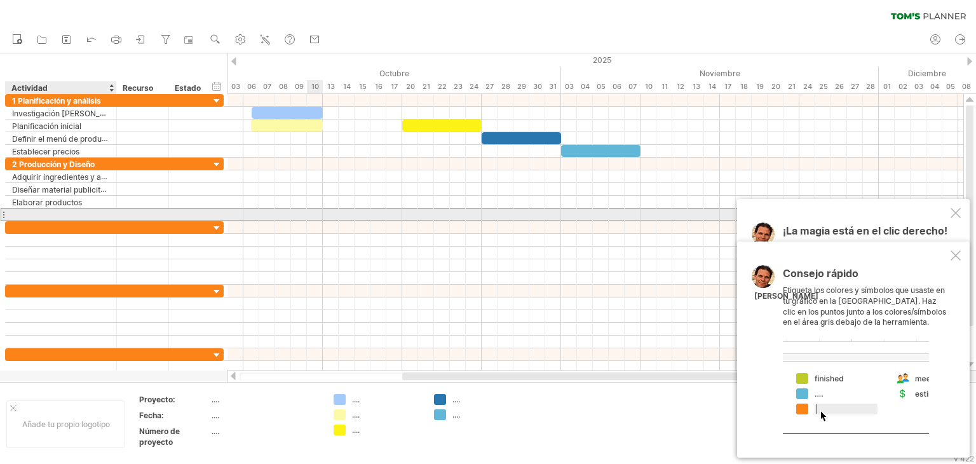
click at [66, 208] on div at bounding box center [61, 214] width 98 height 12
paste input "**********"
type input "**********"
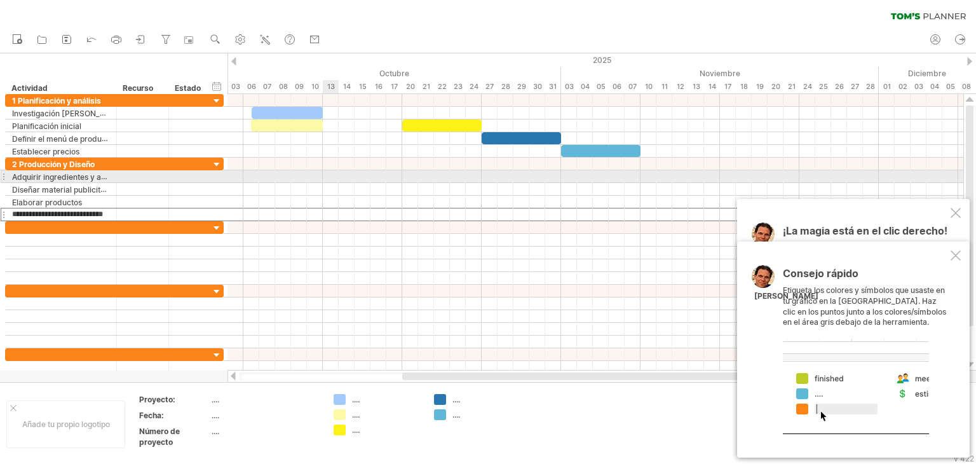
click at [328, 172] on div at bounding box center [595, 176] width 736 height 13
click at [335, 171] on div at bounding box center [595, 176] width 736 height 13
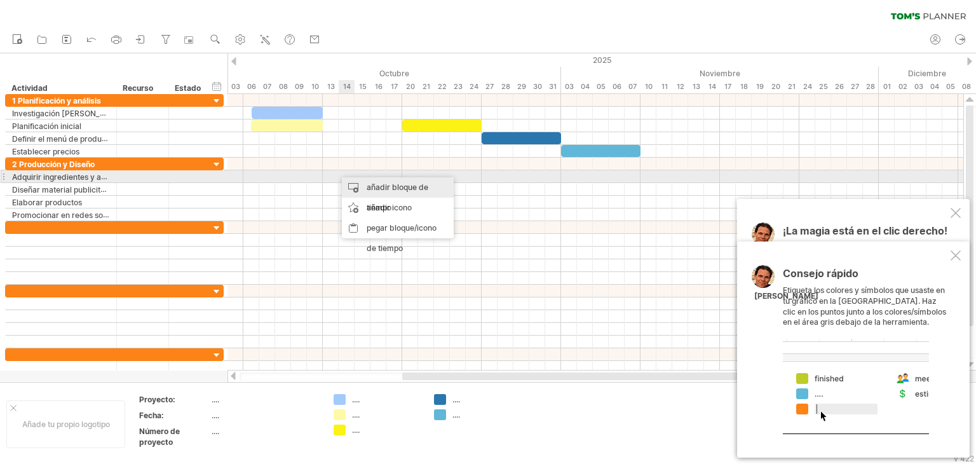
click at [351, 182] on div "añadir bloque de tiempo" at bounding box center [398, 197] width 112 height 41
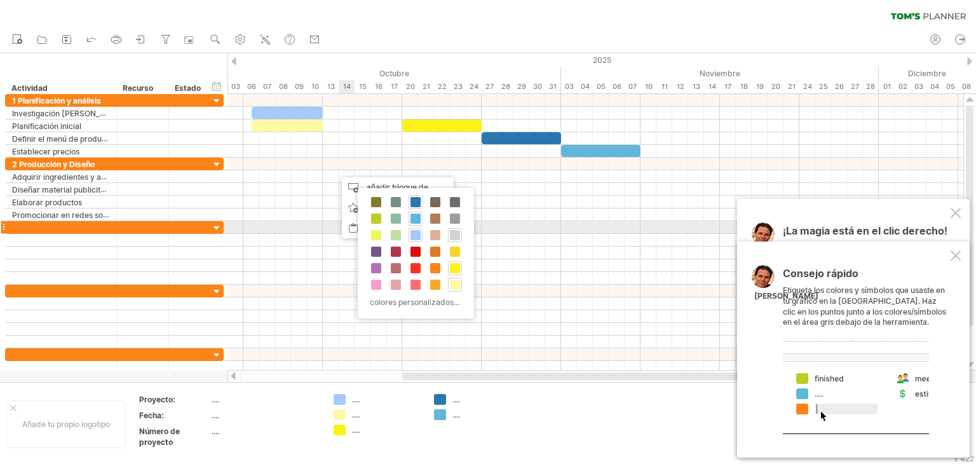
click at [452, 233] on span at bounding box center [455, 235] width 10 height 10
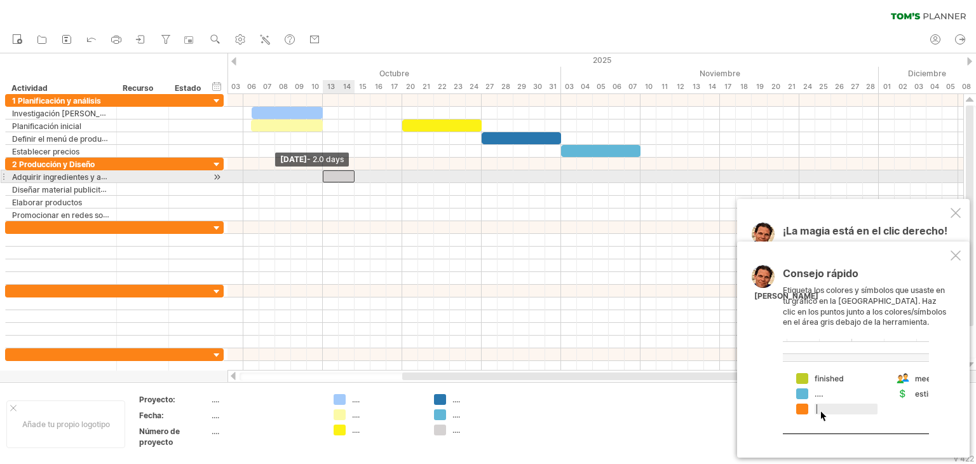
drag, startPoint x: 339, startPoint y: 179, endPoint x: 323, endPoint y: 176, distance: 16.8
click at [323, 176] on span at bounding box center [322, 176] width 5 height 12
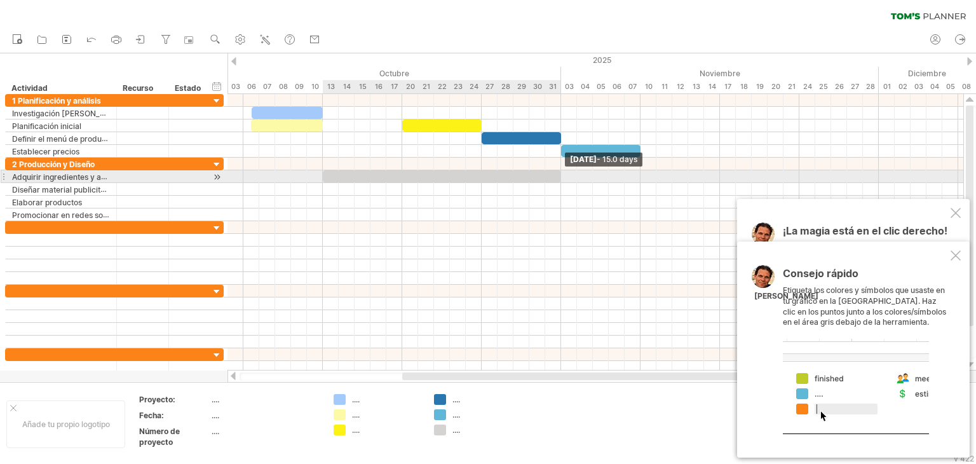
drag, startPoint x: 351, startPoint y: 175, endPoint x: 560, endPoint y: 179, distance: 209.0
click at [560, 179] on span at bounding box center [560, 176] width 5 height 12
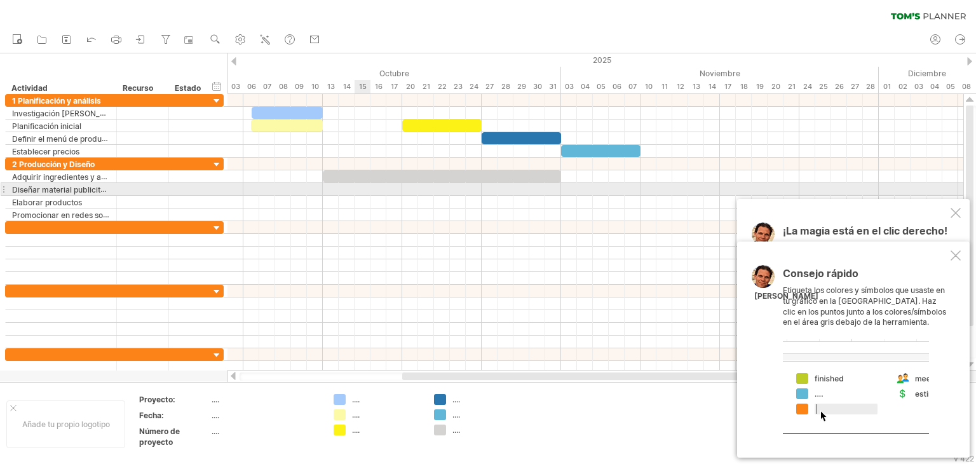
click at [367, 192] on div at bounding box center [595, 189] width 736 height 13
drag, startPoint x: 368, startPoint y: 192, endPoint x: 384, endPoint y: 186, distance: 16.3
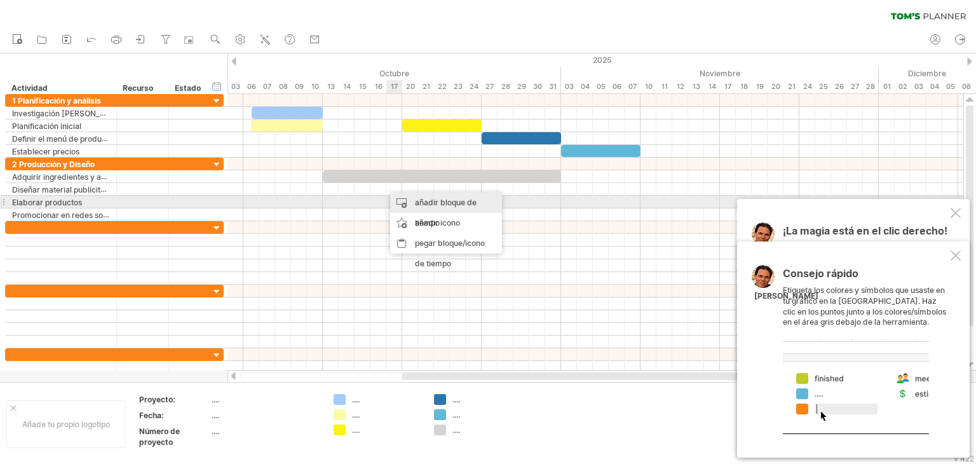
click at [407, 206] on div "añadir bloque de tiempo" at bounding box center [446, 212] width 112 height 41
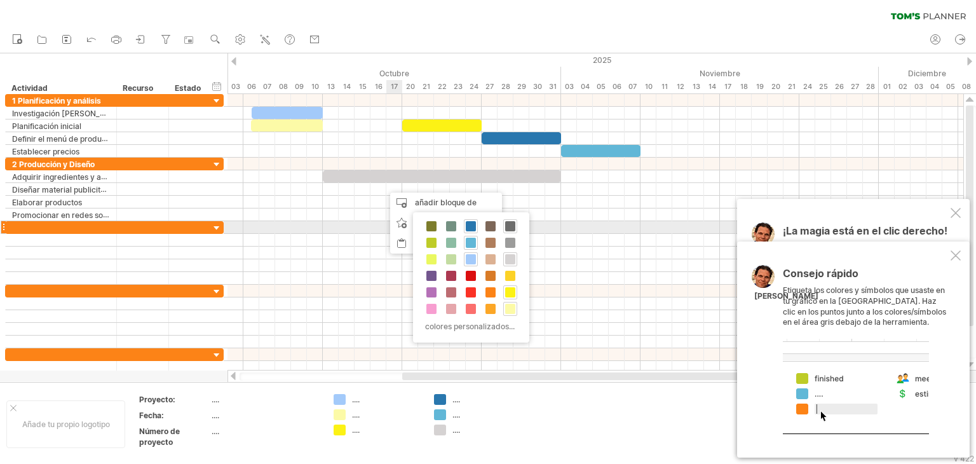
click at [509, 229] on span at bounding box center [510, 226] width 10 height 10
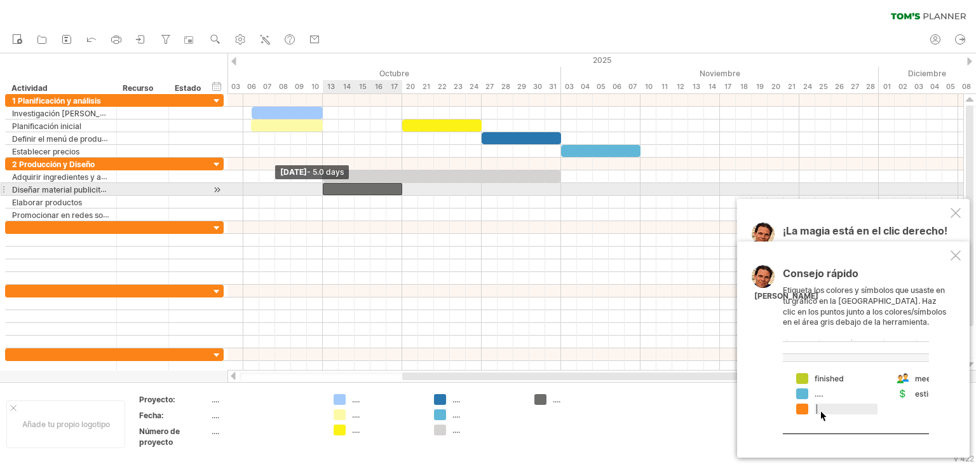
drag, startPoint x: 386, startPoint y: 184, endPoint x: 321, endPoint y: 184, distance: 64.8
click at [321, 184] on span at bounding box center [322, 189] width 5 height 12
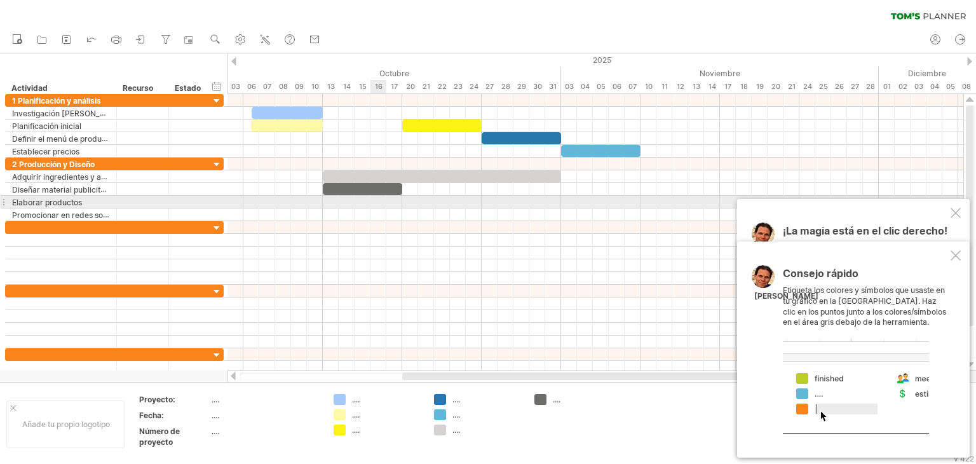
click at [375, 199] on div at bounding box center [595, 202] width 736 height 13
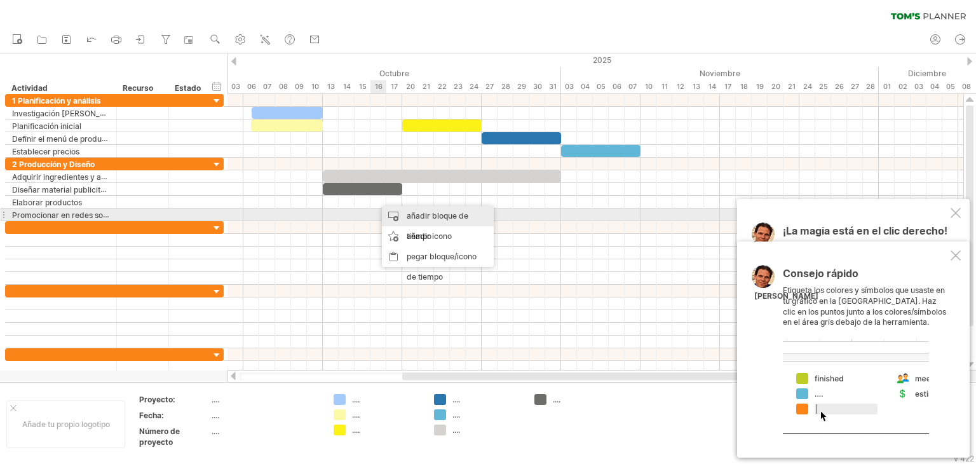
click at [409, 217] on font "añadir bloque de tiempo" at bounding box center [438, 226] width 62 height 30
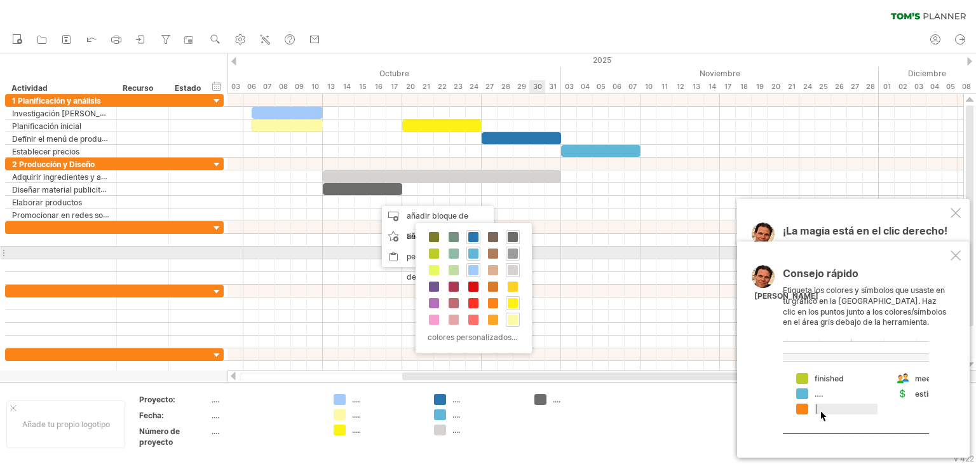
click at [511, 255] on span at bounding box center [513, 253] width 10 height 10
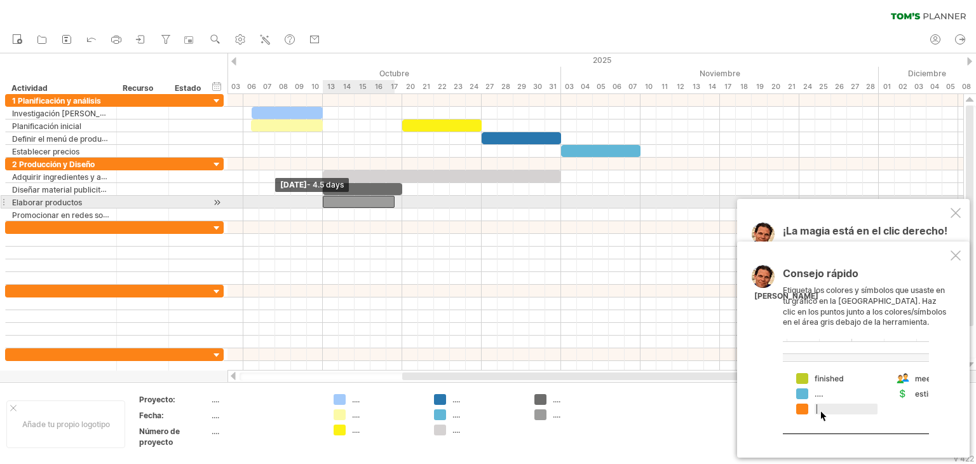
drag, startPoint x: 379, startPoint y: 202, endPoint x: 325, endPoint y: 199, distance: 54.1
click at [325, 199] on div at bounding box center [359, 202] width 72 height 12
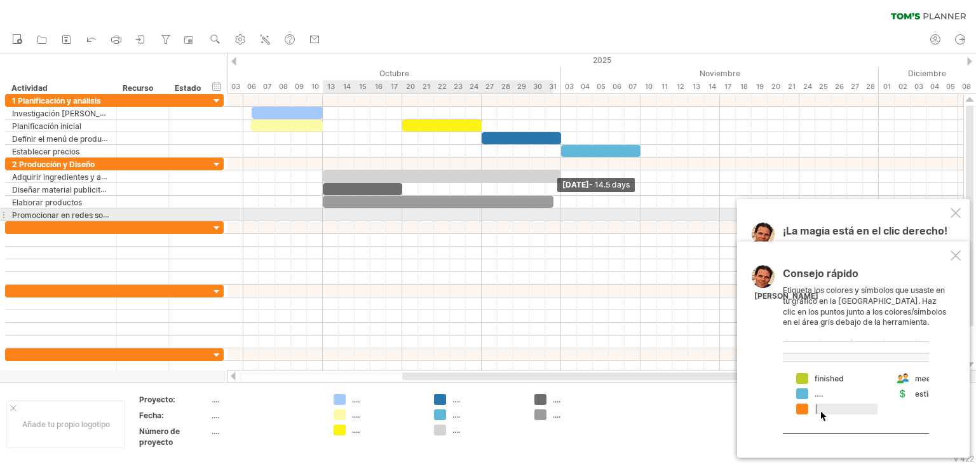
drag, startPoint x: 391, startPoint y: 200, endPoint x: 554, endPoint y: 214, distance: 163.2
click at [554, 214] on div "[DATE] - 14.5 days [DATE] - 4,5 días" at bounding box center [595, 232] width 736 height 276
click at [331, 210] on div at bounding box center [595, 214] width 736 height 13
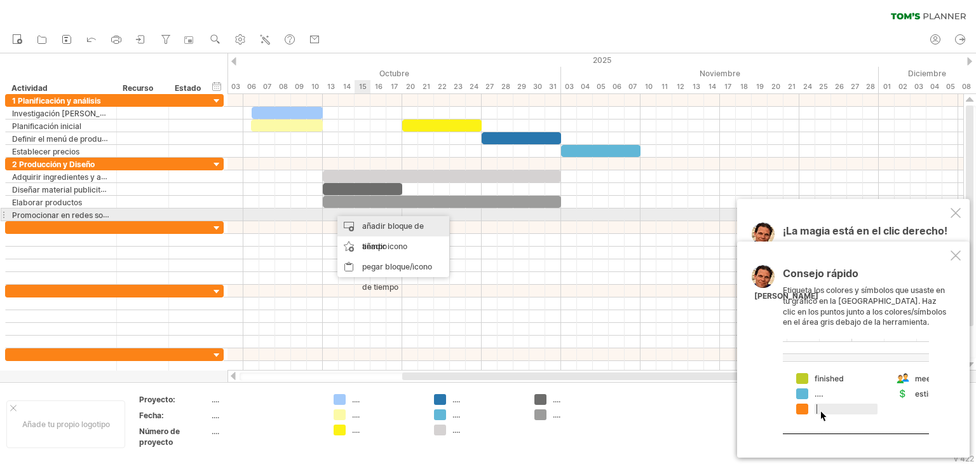
click at [368, 219] on div "añadir bloque de tiempo" at bounding box center [393, 236] width 112 height 41
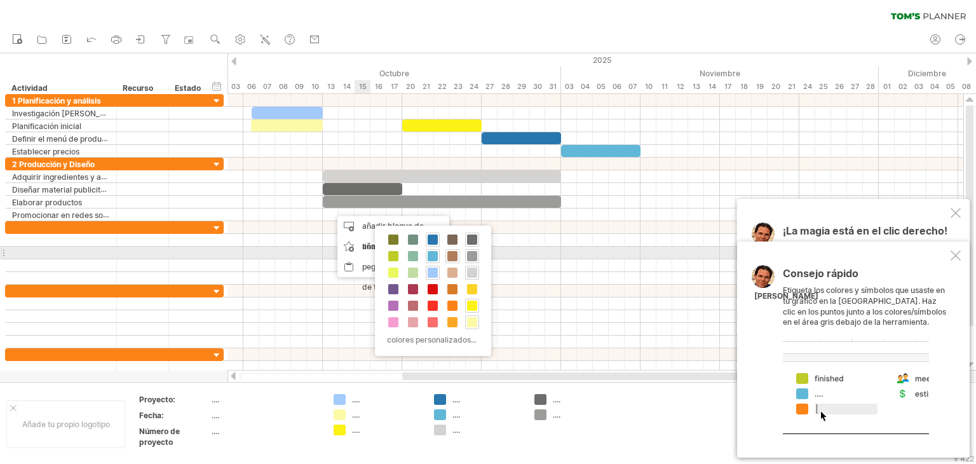
click at [450, 257] on span at bounding box center [452, 256] width 10 height 10
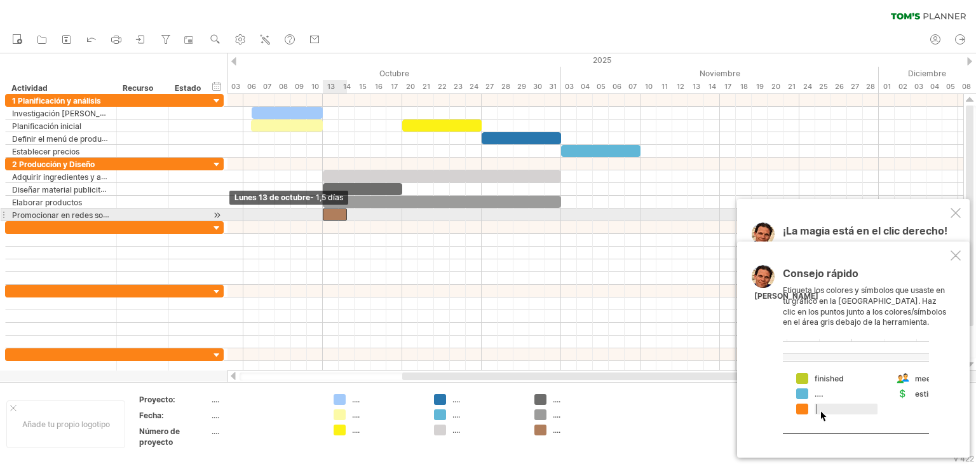
drag, startPoint x: 332, startPoint y: 218, endPoint x: 321, endPoint y: 212, distance: 12.2
click at [321, 212] on span at bounding box center [322, 214] width 5 height 12
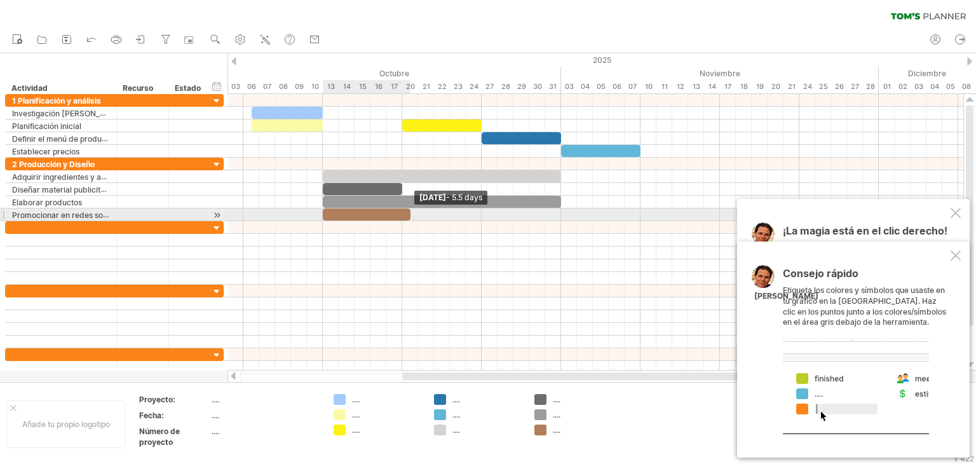
drag, startPoint x: 345, startPoint y: 215, endPoint x: 405, endPoint y: 213, distance: 60.4
click at [405, 213] on div at bounding box center [367, 214] width 88 height 12
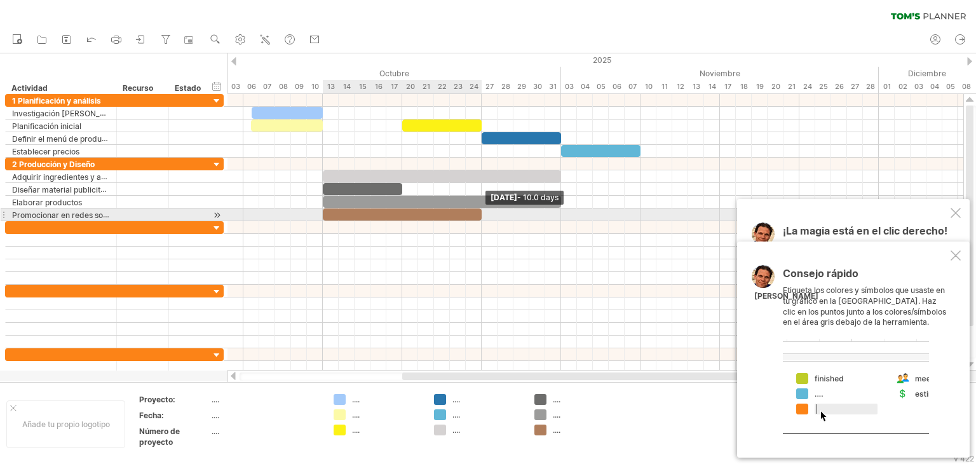
drag, startPoint x: 408, startPoint y: 214, endPoint x: 476, endPoint y: 210, distance: 67.5
click at [476, 210] on div at bounding box center [402, 214] width 159 height 12
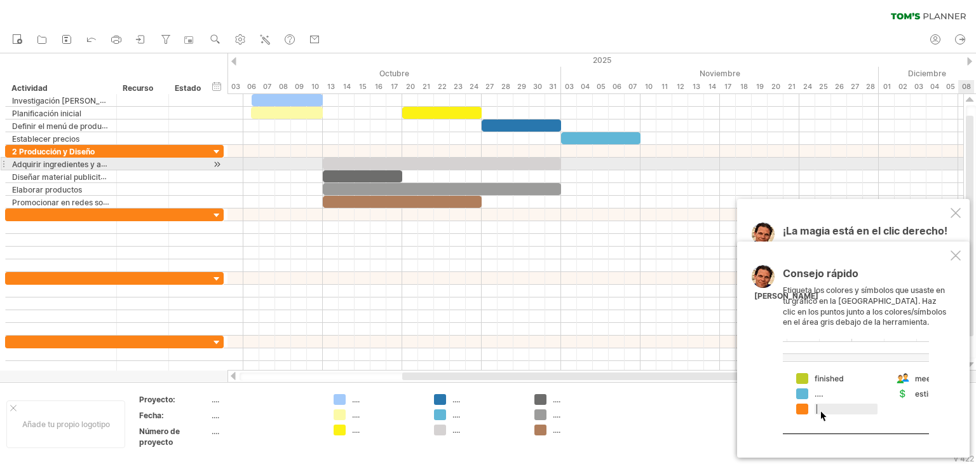
drag, startPoint x: 970, startPoint y: 152, endPoint x: 975, endPoint y: 169, distance: 17.3
click at [975, 169] on div at bounding box center [971, 231] width 10 height 253
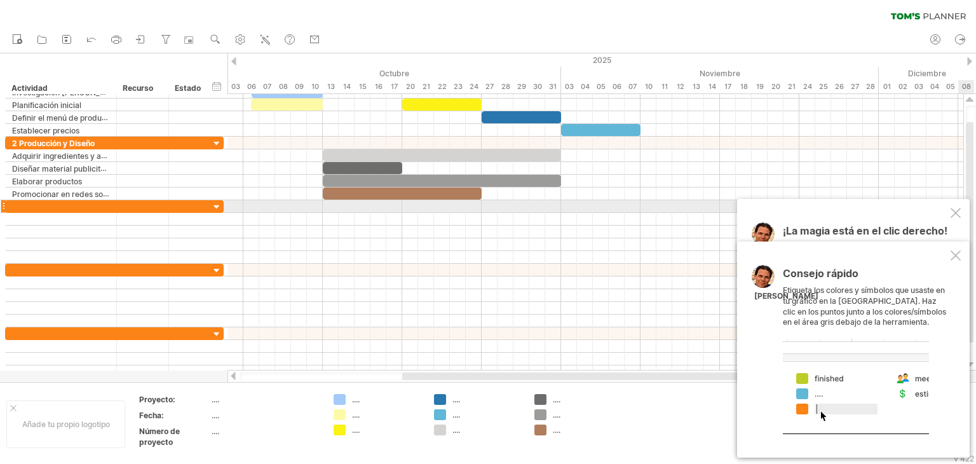
click at [960, 208] on div at bounding box center [955, 213] width 10 height 10
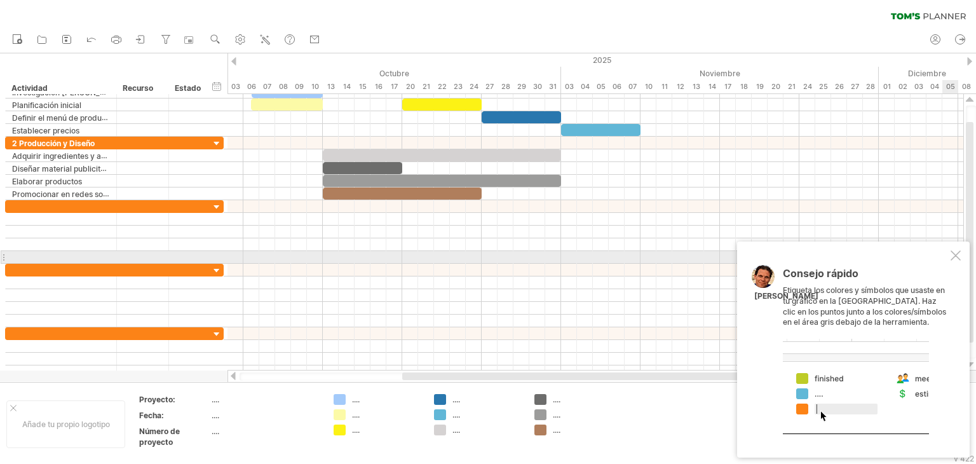
click at [959, 257] on div at bounding box center [955, 255] width 10 height 10
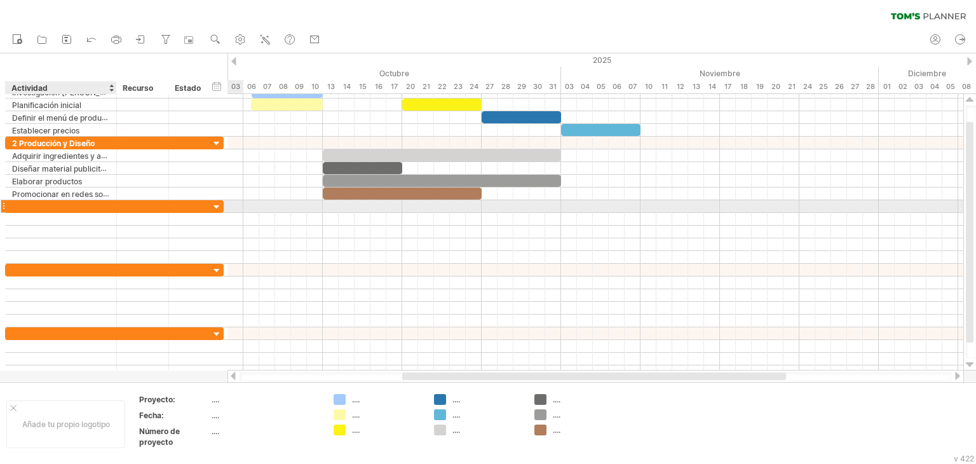
click at [111, 206] on div at bounding box center [61, 206] width 111 height 12
click at [67, 203] on div at bounding box center [61, 206] width 98 height 12
paste input "**********"
type input "**********"
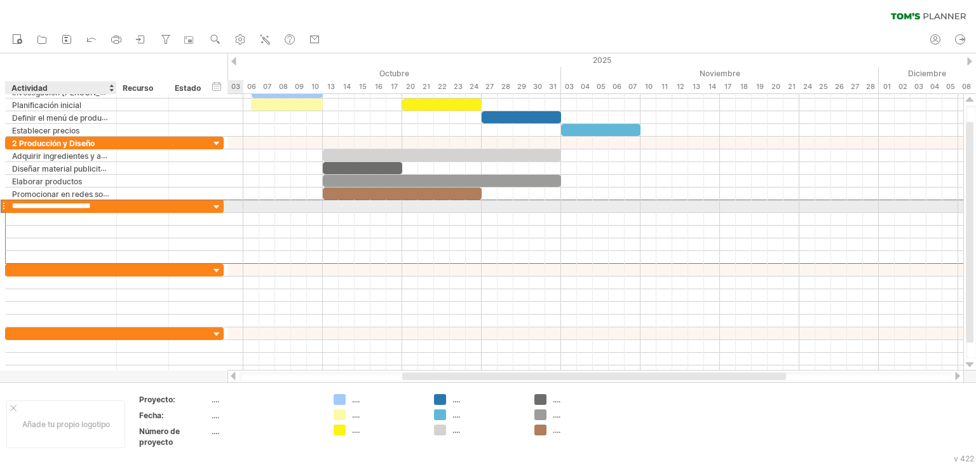
scroll to position [0, 3]
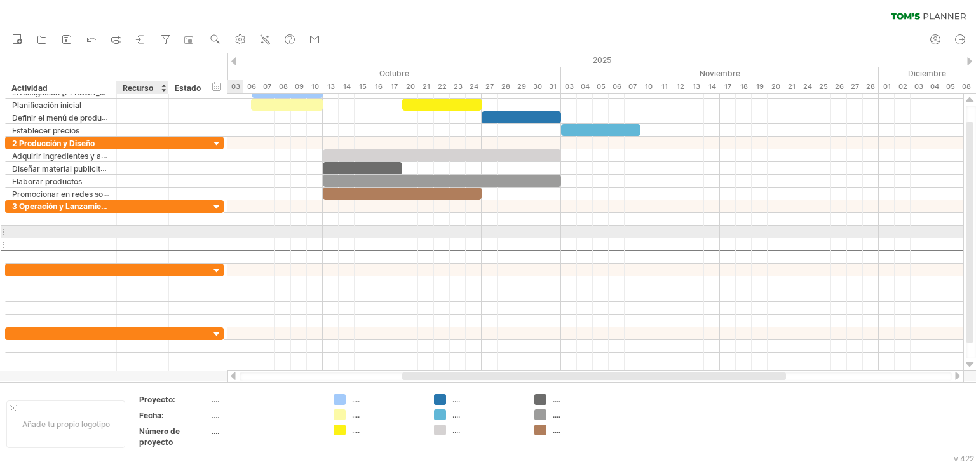
click at [126, 238] on div at bounding box center [142, 244] width 39 height 12
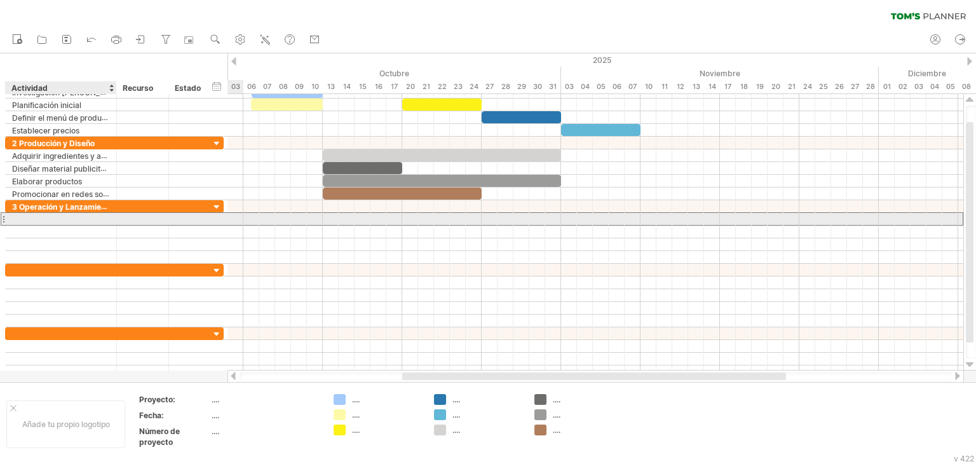
click at [68, 222] on div at bounding box center [61, 219] width 98 height 12
click at [68, 222] on input "text" at bounding box center [61, 219] width 98 height 12
paste input "**********"
type input "**********"
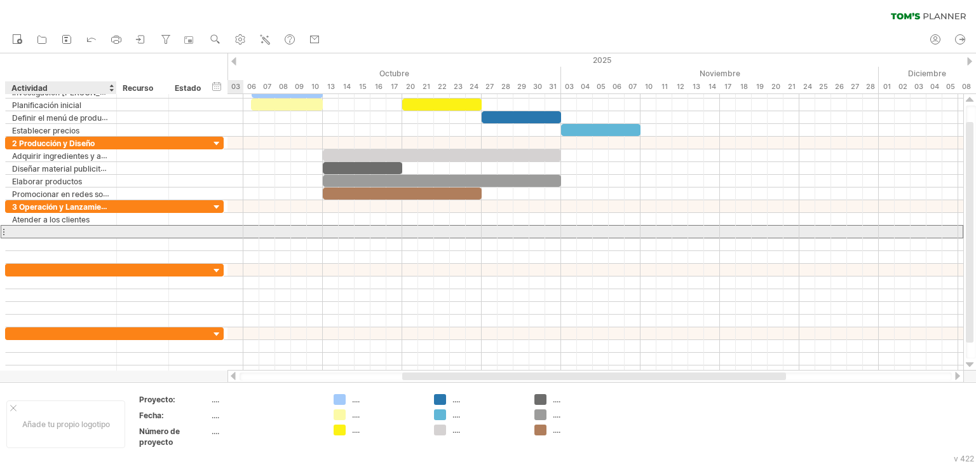
click at [104, 233] on div at bounding box center [61, 232] width 98 height 12
click at [104, 233] on input "text" at bounding box center [61, 232] width 98 height 12
paste input "**********"
type input "**********"
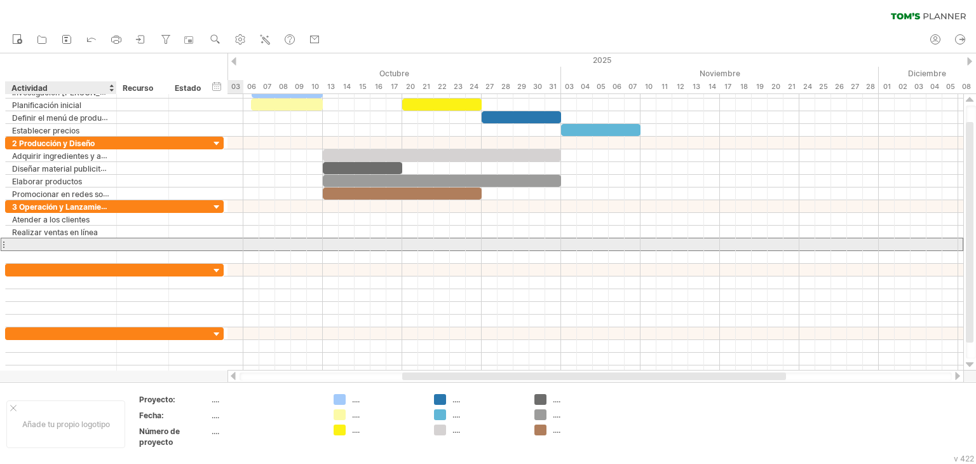
click at [89, 242] on div at bounding box center [61, 244] width 98 height 12
click at [89, 242] on input "text" at bounding box center [61, 244] width 98 height 12
paste input "**********"
type input "**********"
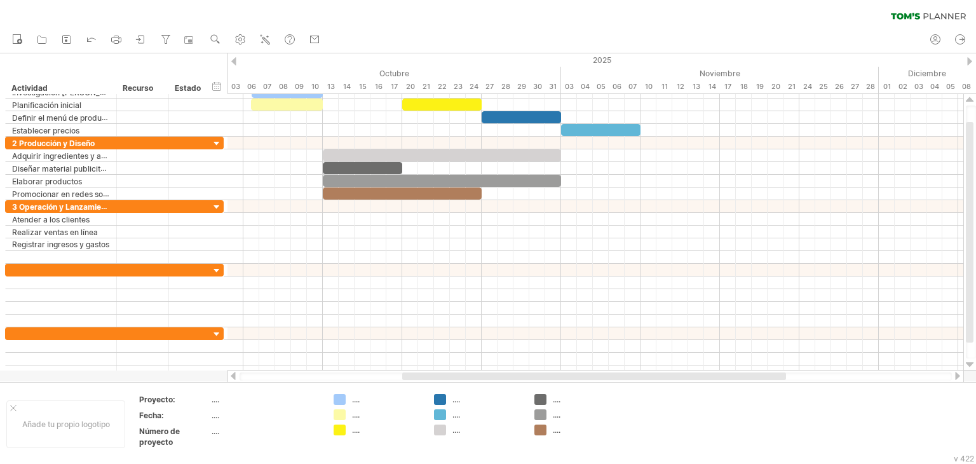
scroll to position [0, 0]
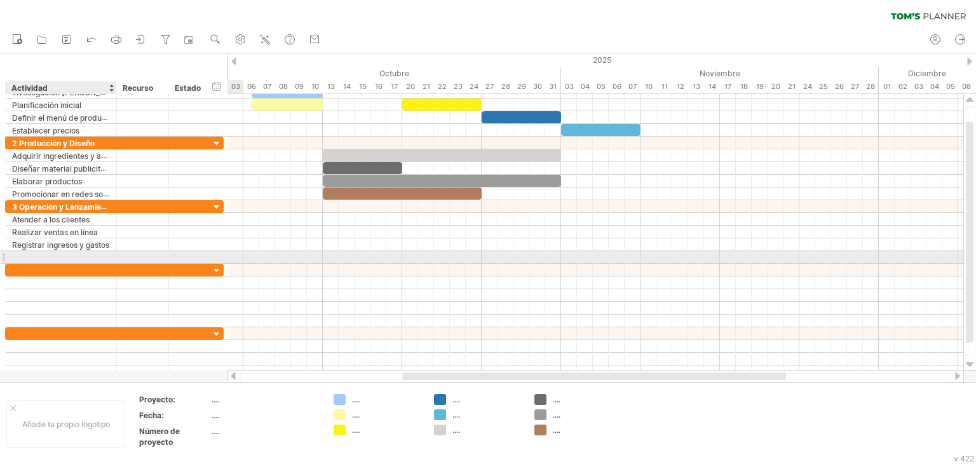
click at [62, 260] on div at bounding box center [61, 257] width 98 height 12
click at [62, 260] on input "text" at bounding box center [61, 257] width 98 height 12
paste input "**********"
type input "**********"
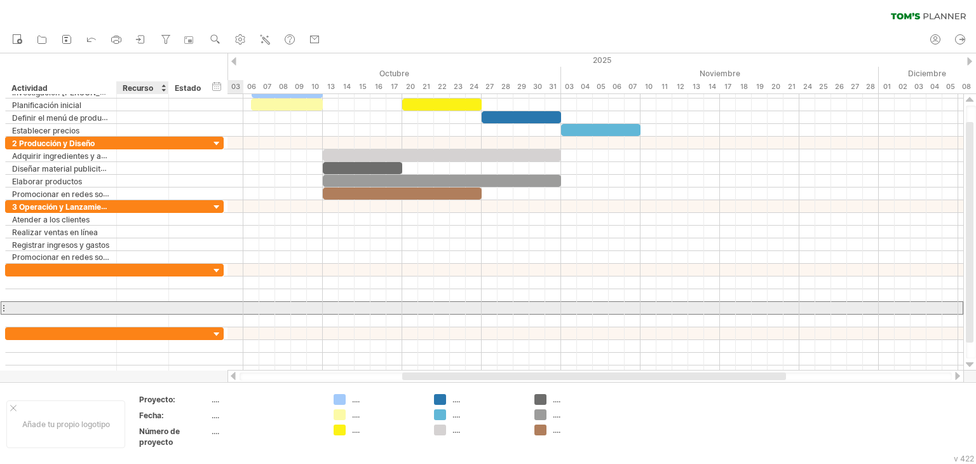
click at [169, 308] on div at bounding box center [189, 308] width 41 height 12
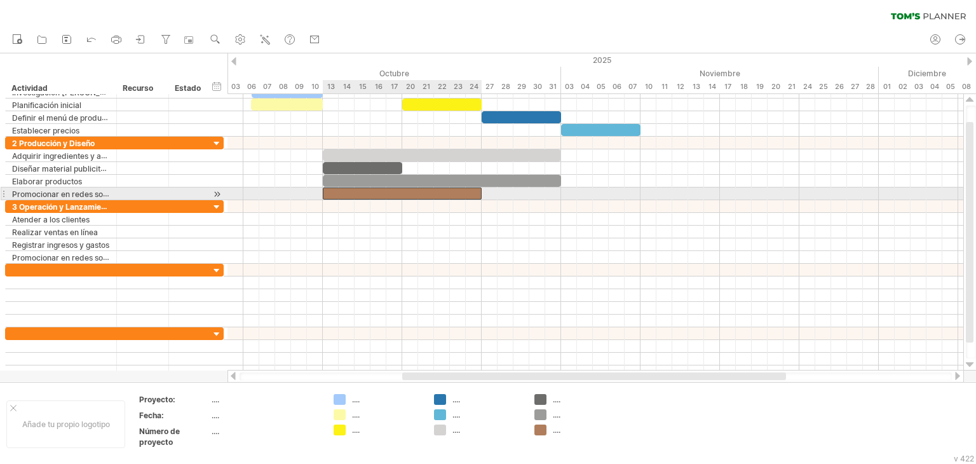
click at [371, 188] on div at bounding box center [402, 193] width 159 height 12
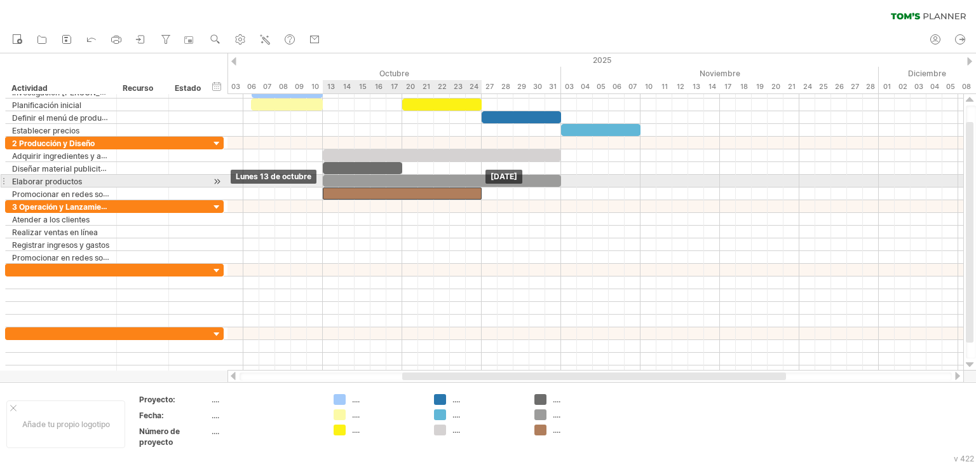
click at [373, 187] on div at bounding box center [402, 193] width 159 height 12
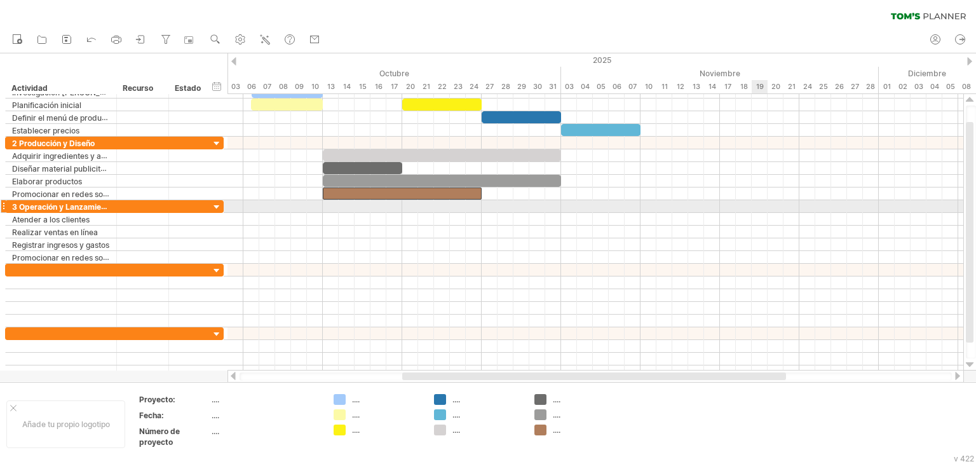
click at [753, 205] on div at bounding box center [595, 206] width 736 height 13
click at [736, 210] on div at bounding box center [595, 206] width 736 height 13
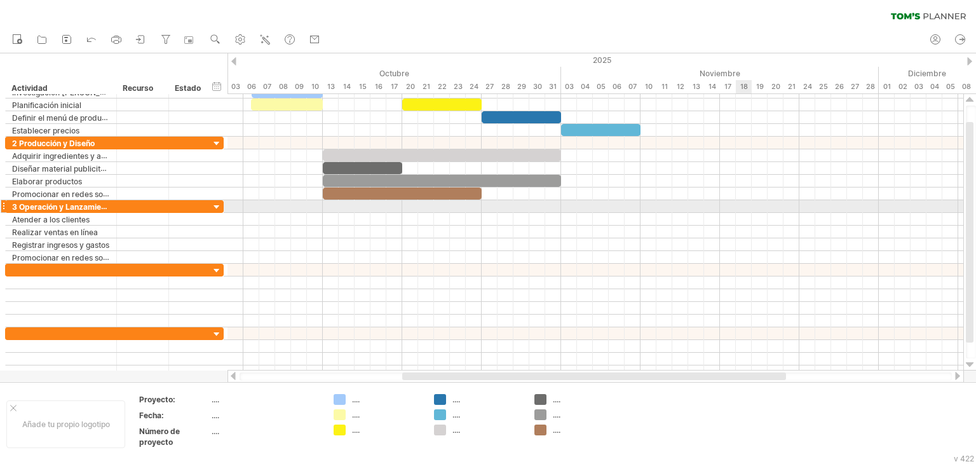
click at [736, 210] on div at bounding box center [595, 206] width 736 height 13
click at [725, 210] on div at bounding box center [595, 206] width 736 height 13
click at [659, 208] on div at bounding box center [595, 206] width 736 height 13
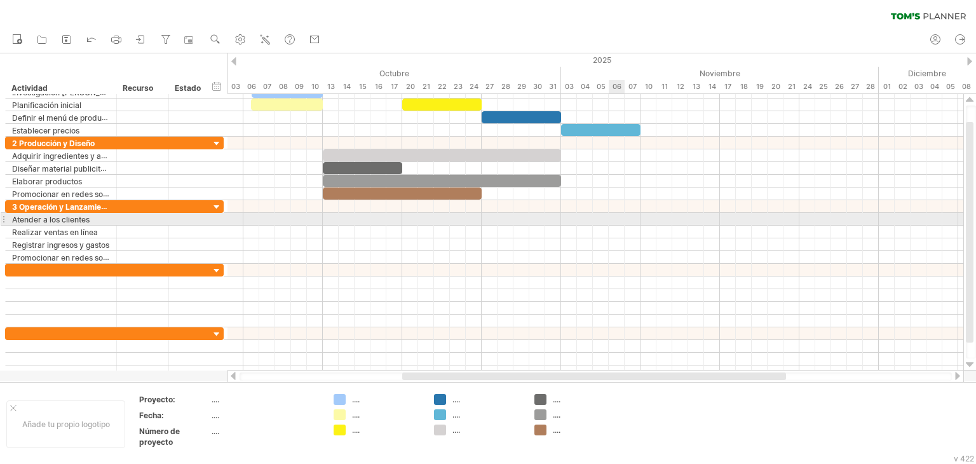
click at [614, 214] on div at bounding box center [595, 219] width 736 height 13
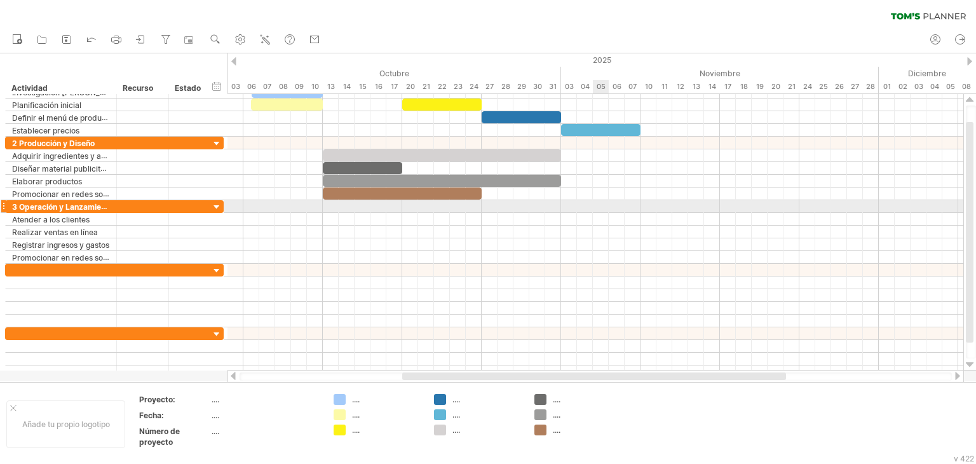
click at [605, 204] on div at bounding box center [595, 206] width 736 height 13
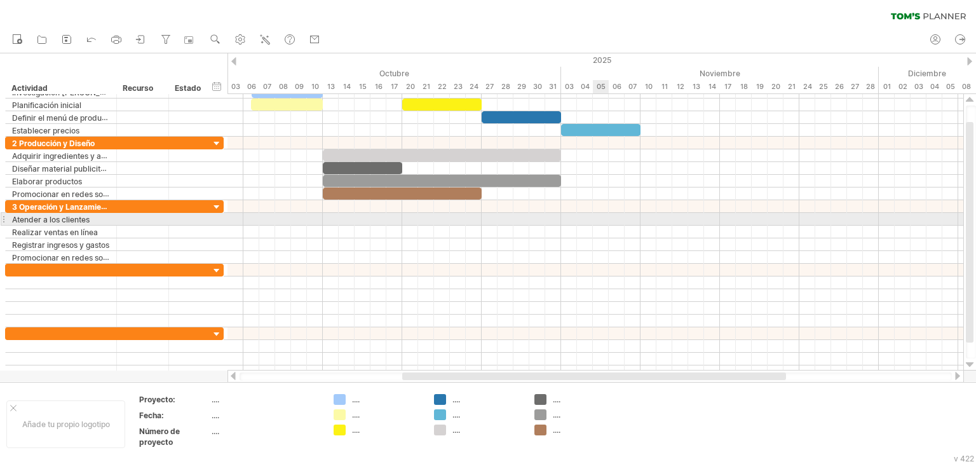
click at [605, 223] on div at bounding box center [595, 219] width 736 height 13
drag, startPoint x: 600, startPoint y: 219, endPoint x: 607, endPoint y: 216, distance: 8.0
click at [607, 216] on div at bounding box center [595, 219] width 736 height 13
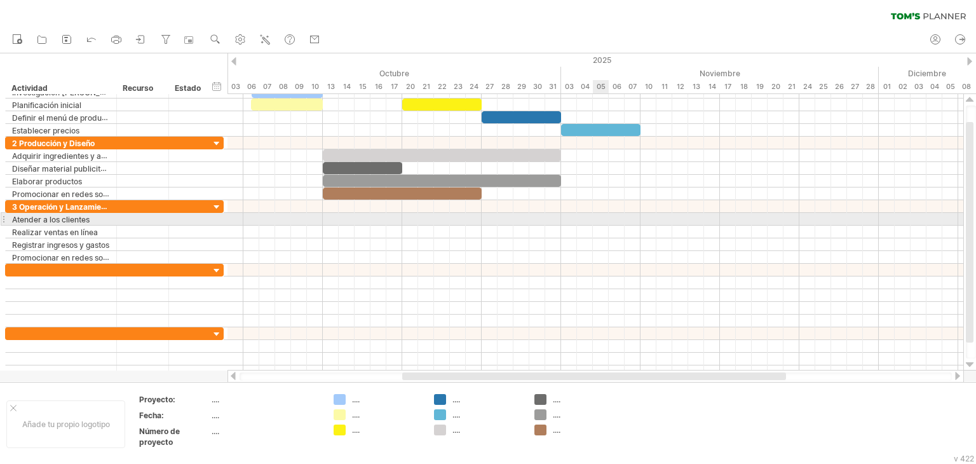
click at [607, 216] on div at bounding box center [595, 219] width 736 height 13
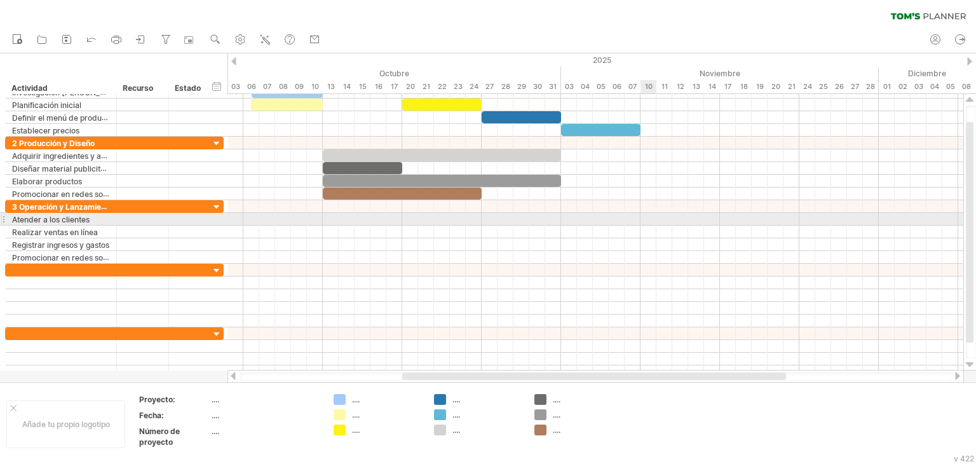
click at [656, 222] on div at bounding box center [595, 219] width 736 height 13
drag, startPoint x: 656, startPoint y: 222, endPoint x: 664, endPoint y: 222, distance: 8.9
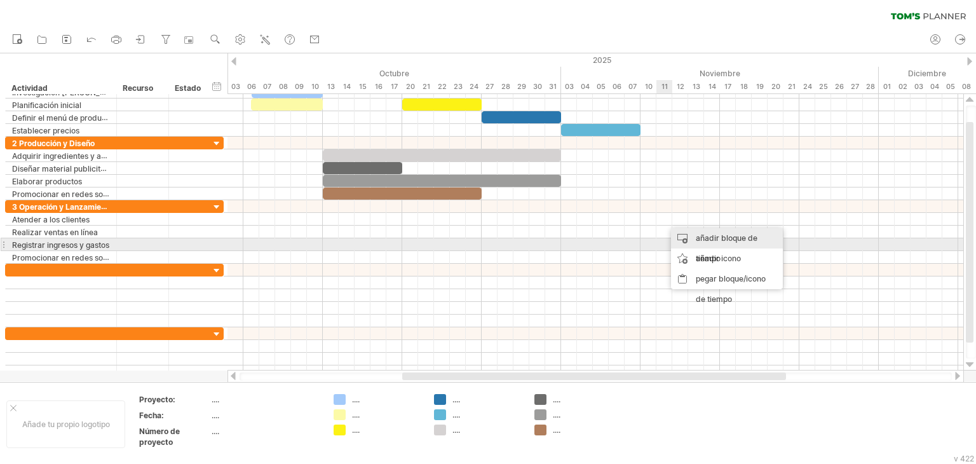
click at [695, 246] on div "añadir bloque de tiempo" at bounding box center [727, 248] width 112 height 41
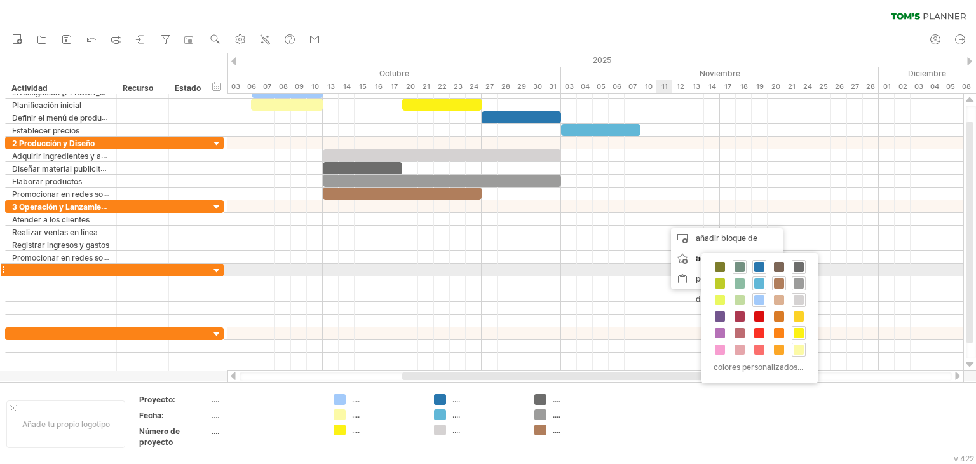
click at [737, 272] on div at bounding box center [739, 267] width 14 height 14
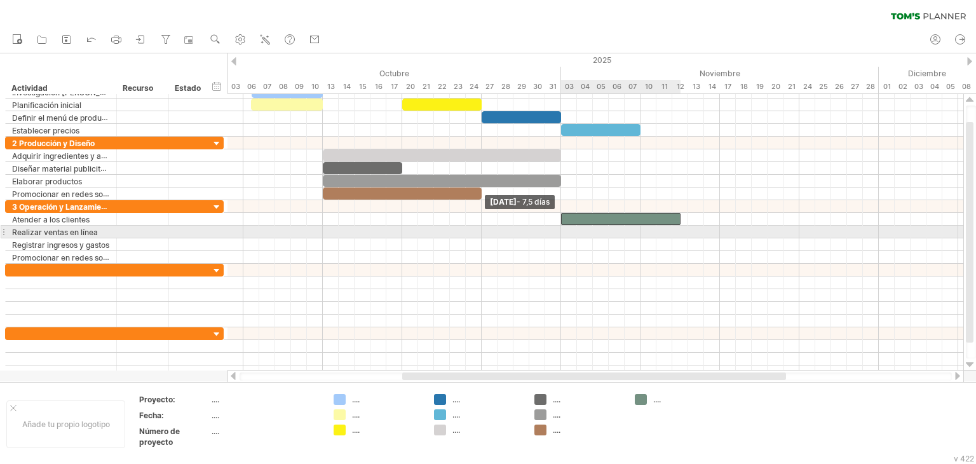
drag, startPoint x: 661, startPoint y: 217, endPoint x: 559, endPoint y: 234, distance: 103.6
click at [559, 234] on div "[DATE] [DATE] - 7,5 días" at bounding box center [595, 232] width 736 height 276
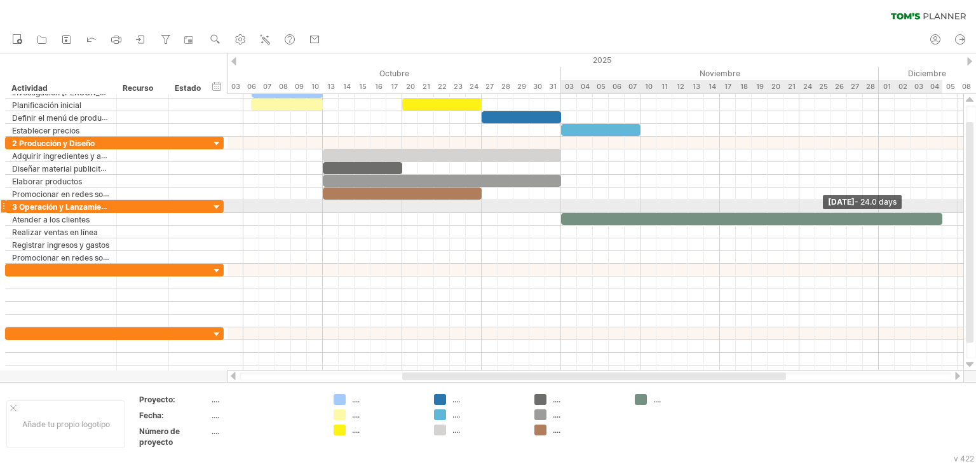
drag, startPoint x: 680, startPoint y: 219, endPoint x: 945, endPoint y: 209, distance: 265.7
click at [945, 209] on div "[DATE] - 24.0 days [DATE] - 7,5 días" at bounding box center [595, 232] width 736 height 276
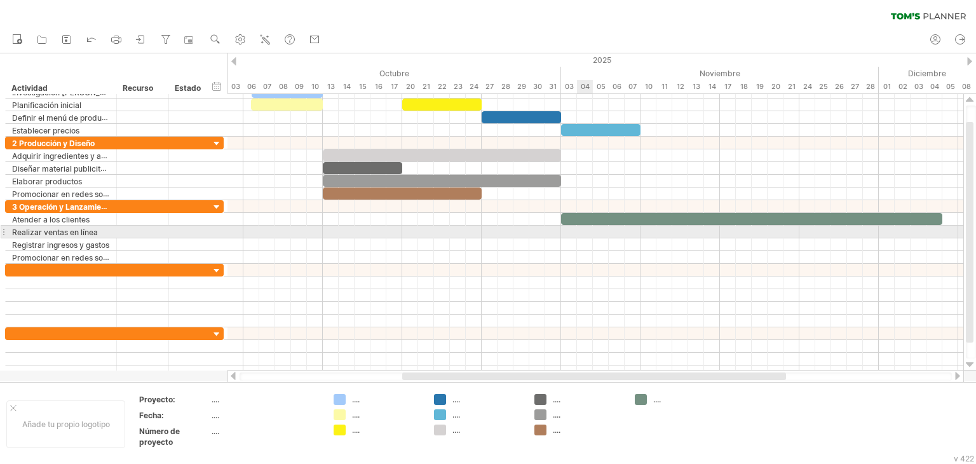
click at [590, 238] on div at bounding box center [595, 244] width 736 height 13
click at [584, 229] on div at bounding box center [595, 232] width 736 height 13
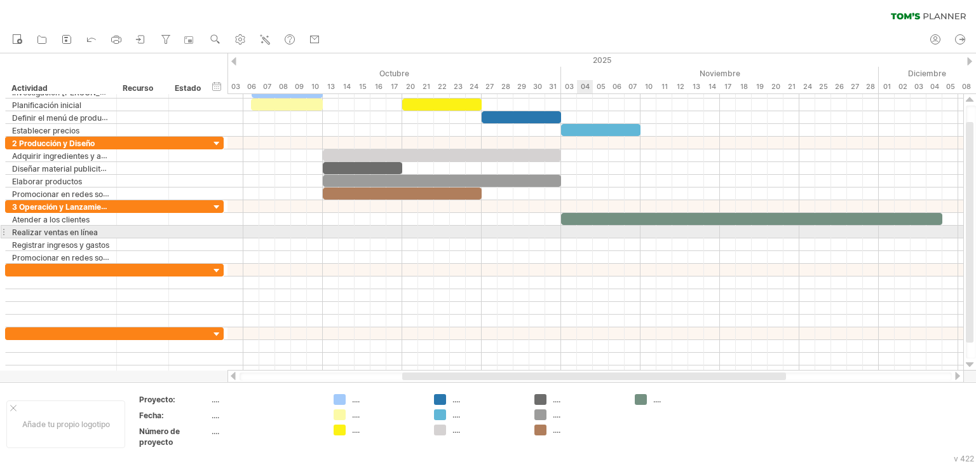
click at [584, 229] on div at bounding box center [595, 232] width 736 height 13
click at [590, 227] on div at bounding box center [595, 232] width 736 height 13
click at [602, 229] on div at bounding box center [595, 232] width 736 height 13
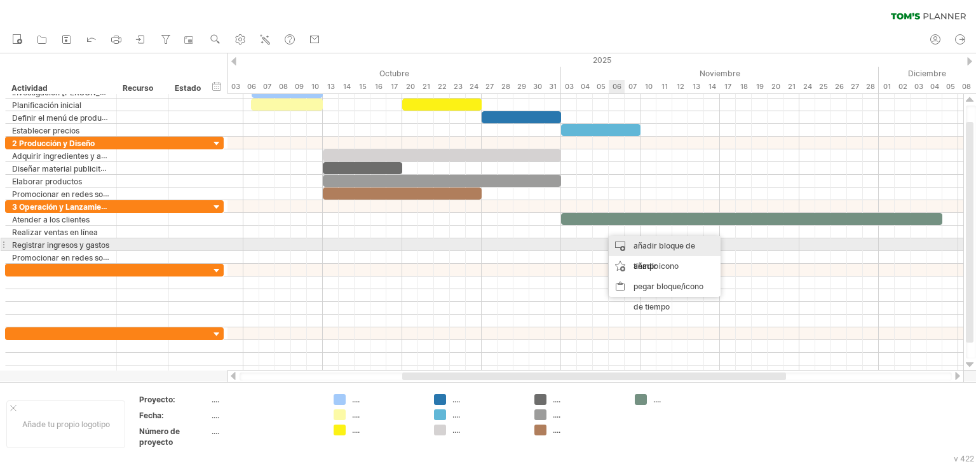
click at [626, 245] on div "añadir bloque de tiempo" at bounding box center [665, 256] width 112 height 41
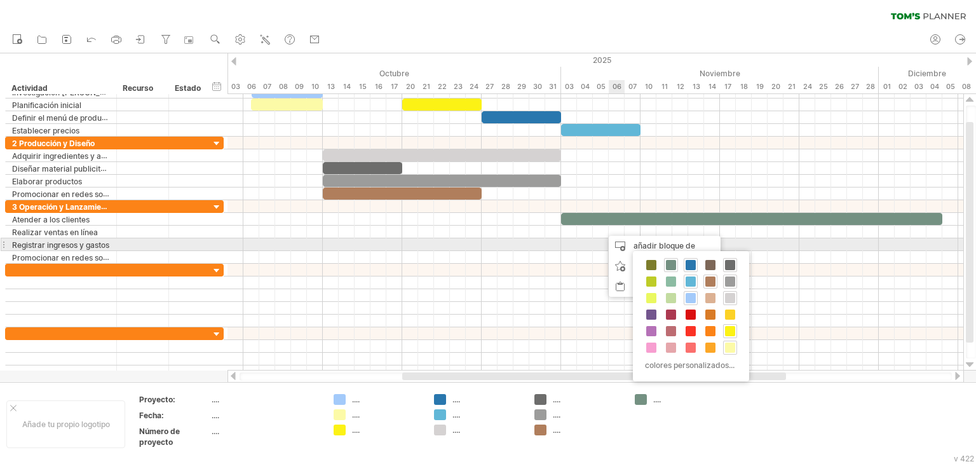
drag, startPoint x: 626, startPoint y: 245, endPoint x: 719, endPoint y: 272, distance: 96.7
click at [719, 272] on body "progress(100%) Trying to reach [DOMAIN_NAME] Connected again... 0% clear filter…" at bounding box center [488, 233] width 976 height 466
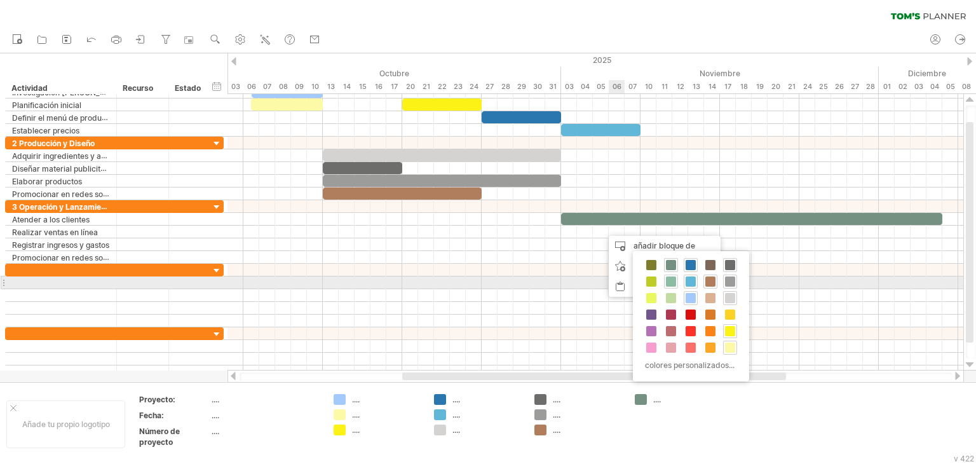
click at [668, 280] on span at bounding box center [671, 281] width 10 height 10
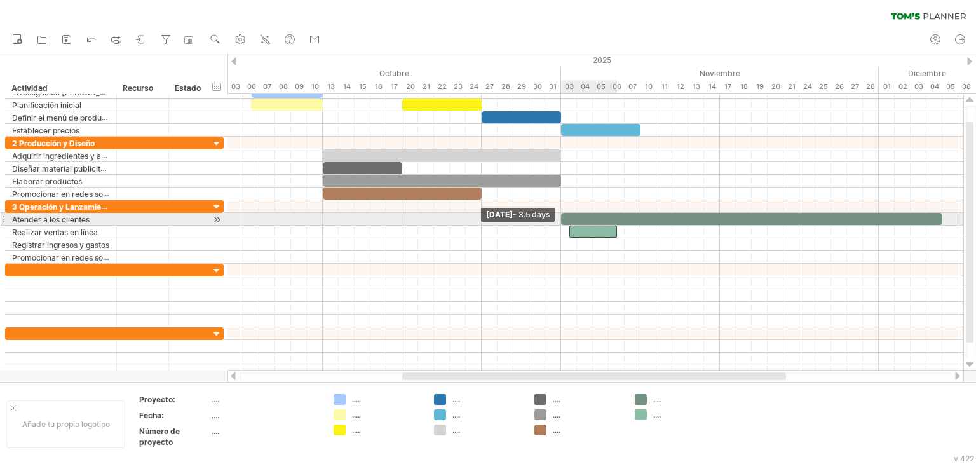
drag, startPoint x: 601, startPoint y: 228, endPoint x: 567, endPoint y: 224, distance: 34.5
click at [567, 226] on span at bounding box center [569, 232] width 5 height 12
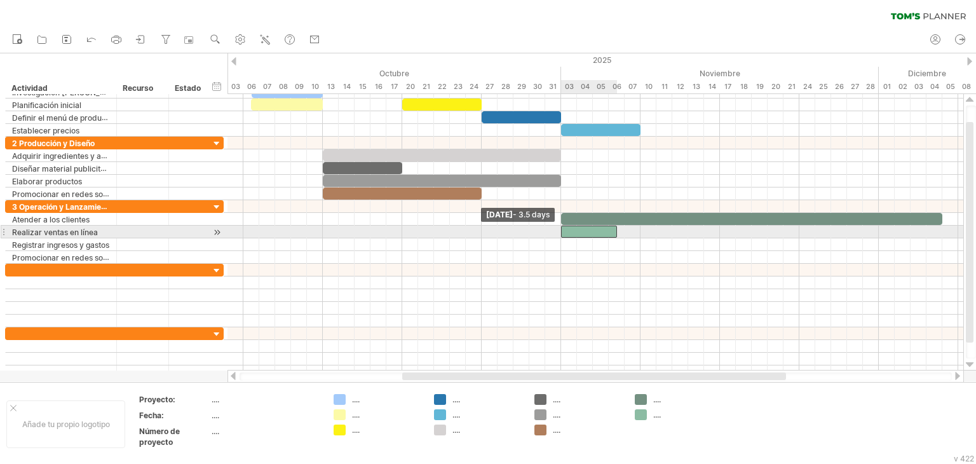
drag, startPoint x: 567, startPoint y: 227, endPoint x: 556, endPoint y: 228, distance: 10.8
click at [556, 228] on div "[DATE] - 24.0 days [DATE] - 3.5 days" at bounding box center [595, 232] width 736 height 276
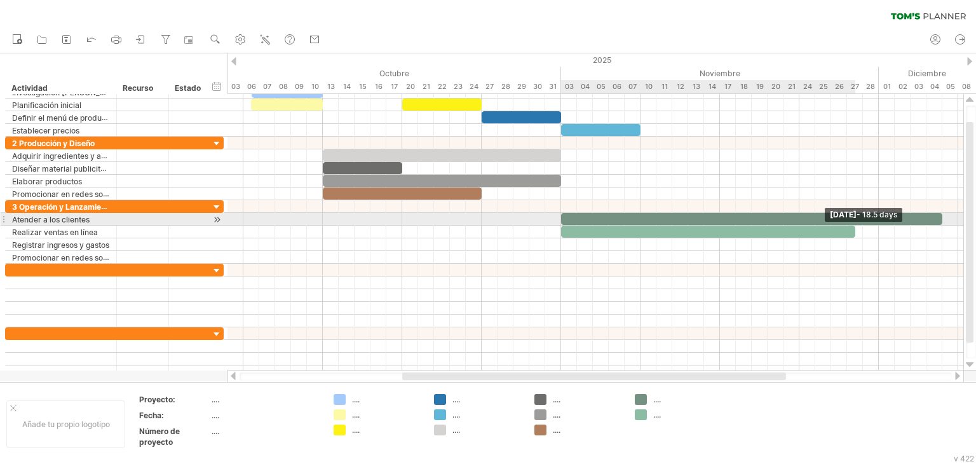
drag, startPoint x: 616, startPoint y: 227, endPoint x: 862, endPoint y: 224, distance: 245.9
click at [858, 226] on span at bounding box center [854, 232] width 5 height 12
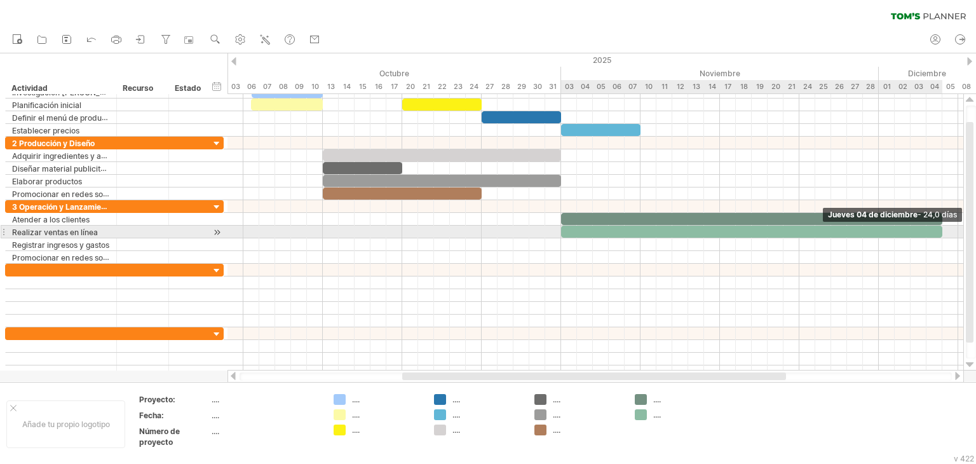
drag, startPoint x: 861, startPoint y: 234, endPoint x: 939, endPoint y: 226, distance: 78.6
click at [940, 226] on span at bounding box center [942, 232] width 5 height 12
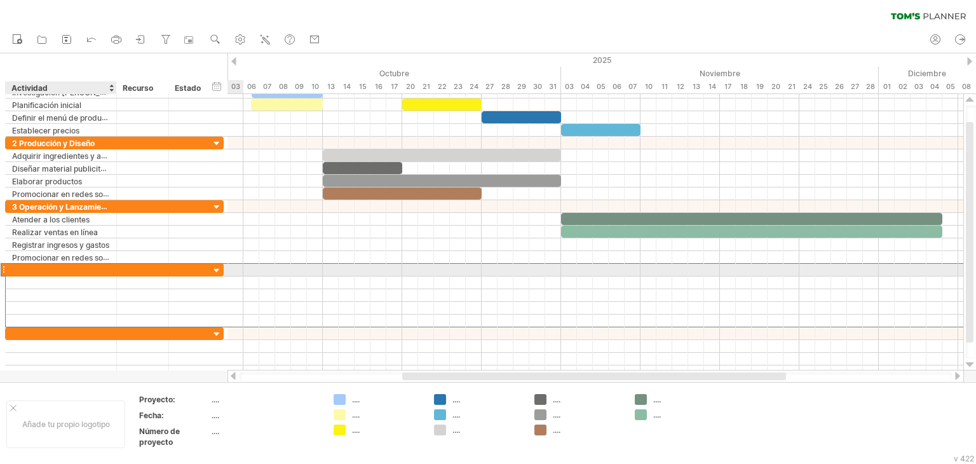
click at [109, 265] on div at bounding box center [61, 270] width 111 height 12
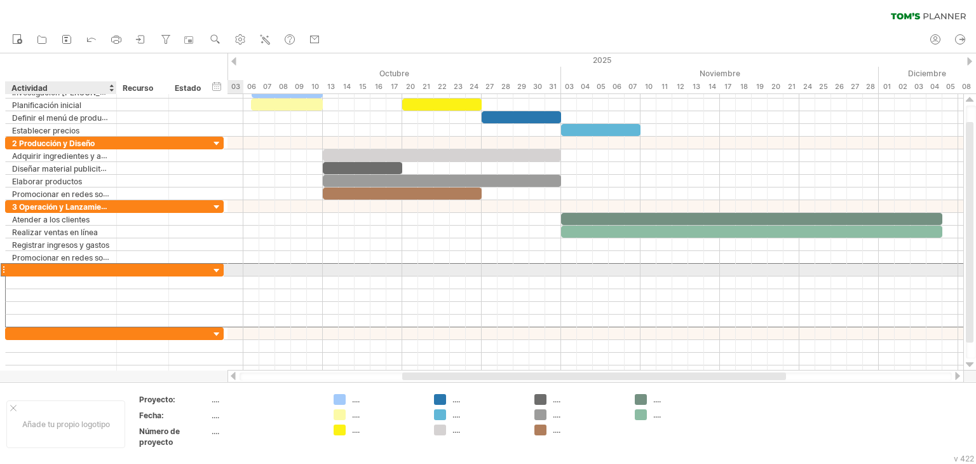
click at [22, 266] on div at bounding box center [61, 270] width 98 height 12
click at [22, 266] on input "text" at bounding box center [61, 270] width 98 height 12
paste input "**********"
type input "**********"
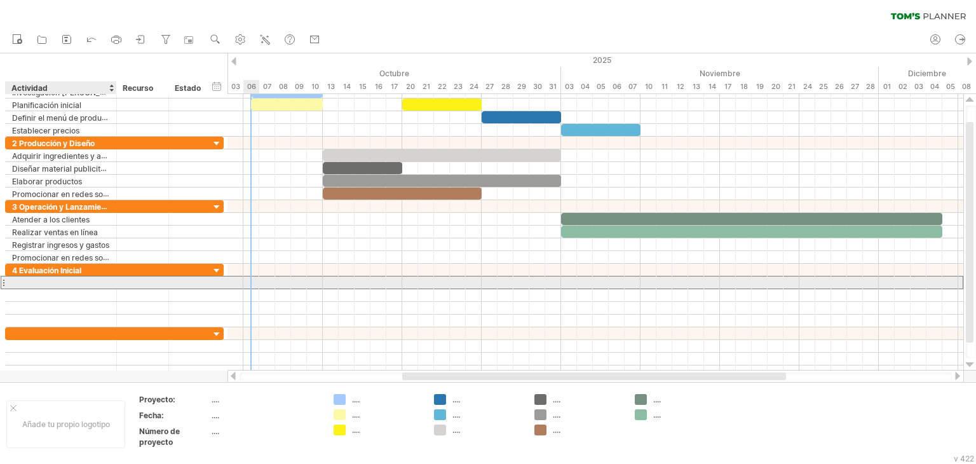
click at [36, 280] on div at bounding box center [61, 282] width 98 height 12
click at [36, 280] on input "text" at bounding box center [61, 282] width 98 height 12
paste input "**********"
type input "**********"
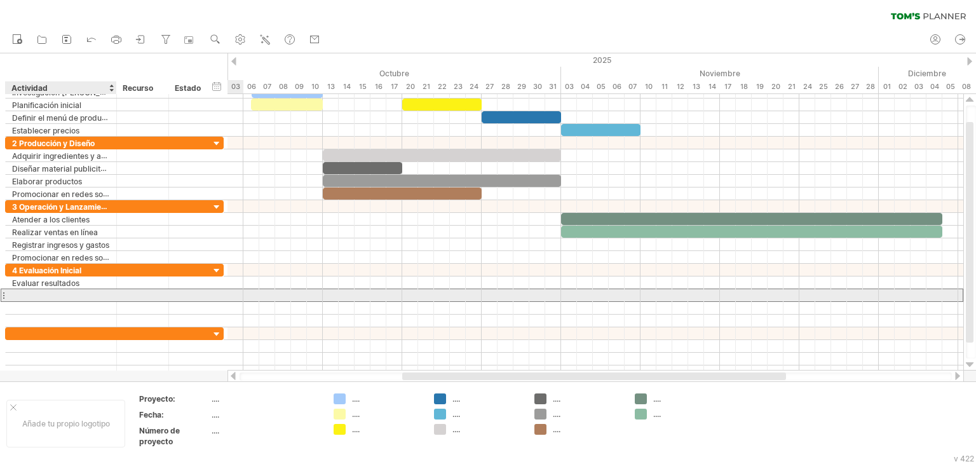
click at [83, 293] on div at bounding box center [61, 295] width 98 height 12
paste input "**********"
type input "**********"
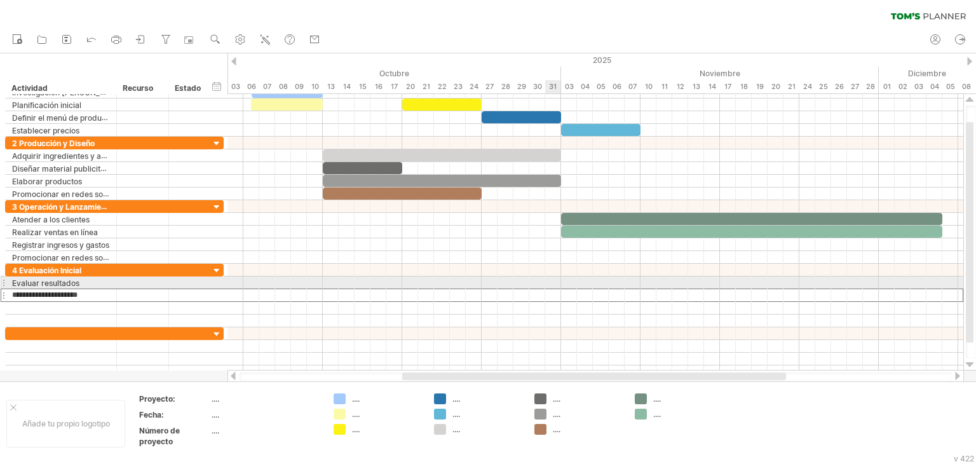
click at [547, 278] on div at bounding box center [595, 282] width 736 height 13
click at [564, 285] on div "añadir bloque de tiempo" at bounding box center [609, 305] width 112 height 41
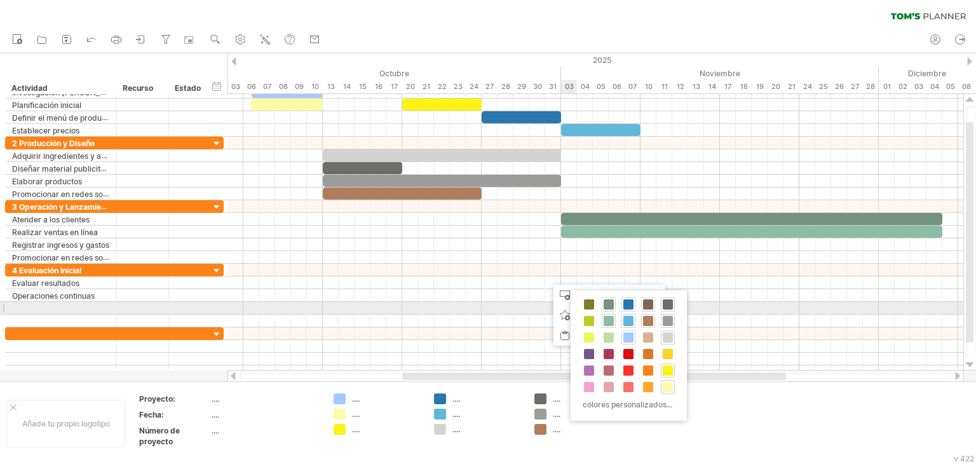
click at [649, 302] on span at bounding box center [648, 304] width 10 height 10
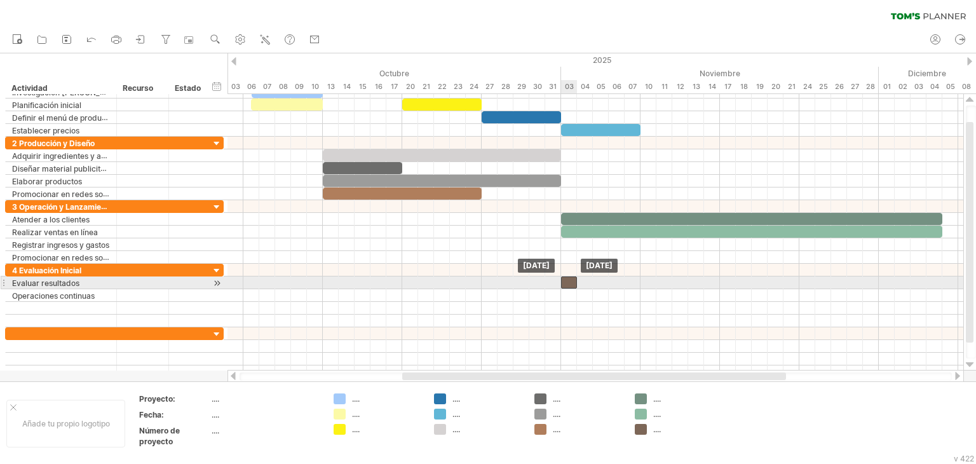
drag, startPoint x: 549, startPoint y: 285, endPoint x: 565, endPoint y: 281, distance: 16.3
click at [565, 281] on div at bounding box center [569, 282] width 16 height 12
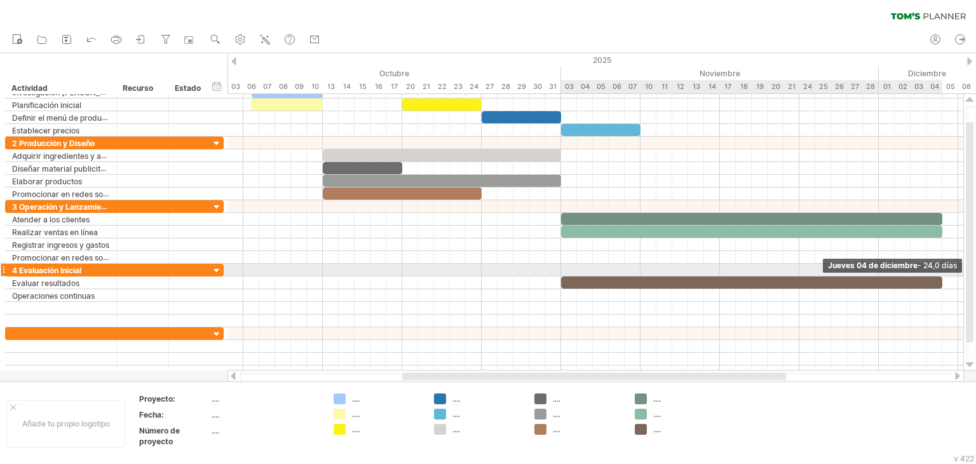
drag, startPoint x: 577, startPoint y: 278, endPoint x: 954, endPoint y: 259, distance: 377.8
click at [941, 264] on div "[DATE] - 24,0 días [DATE]" at bounding box center [595, 232] width 736 height 276
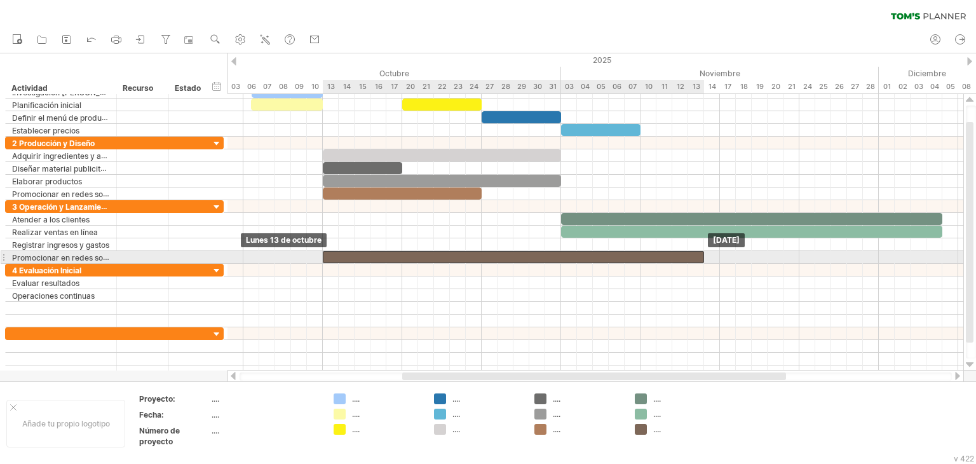
drag, startPoint x: 576, startPoint y: 281, endPoint x: 340, endPoint y: 257, distance: 236.3
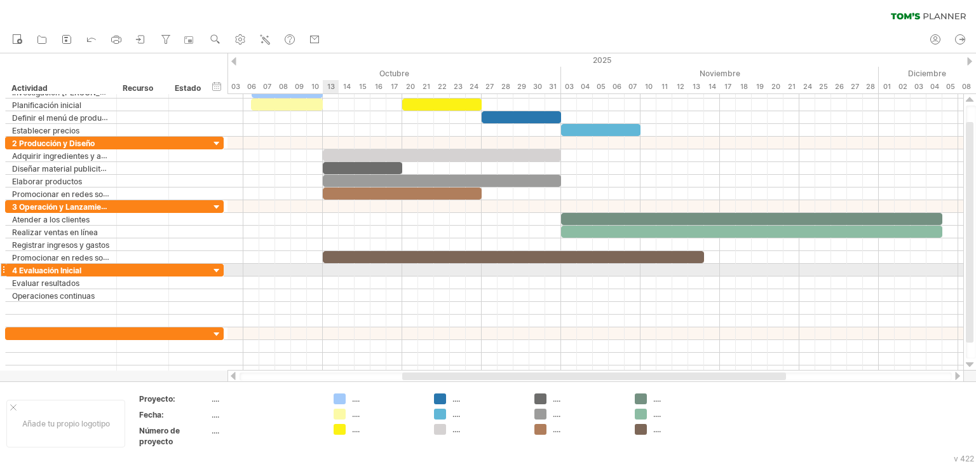
click at [331, 276] on div at bounding box center [595, 282] width 736 height 13
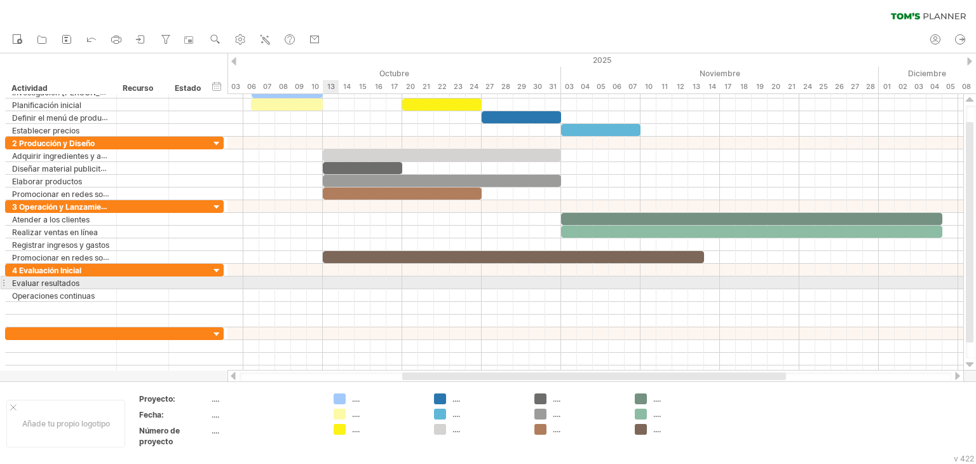
click at [335, 280] on div at bounding box center [595, 282] width 736 height 13
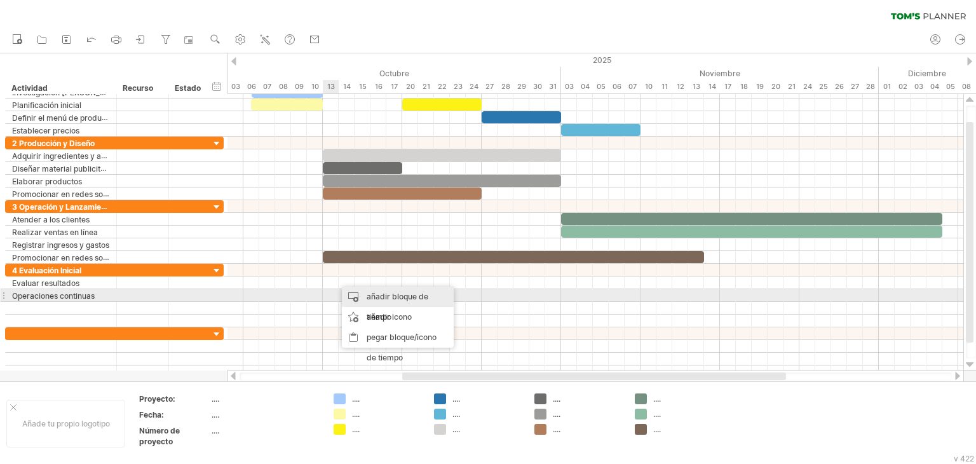
click at [356, 301] on div "añadir bloque de tiempo" at bounding box center [398, 306] width 112 height 41
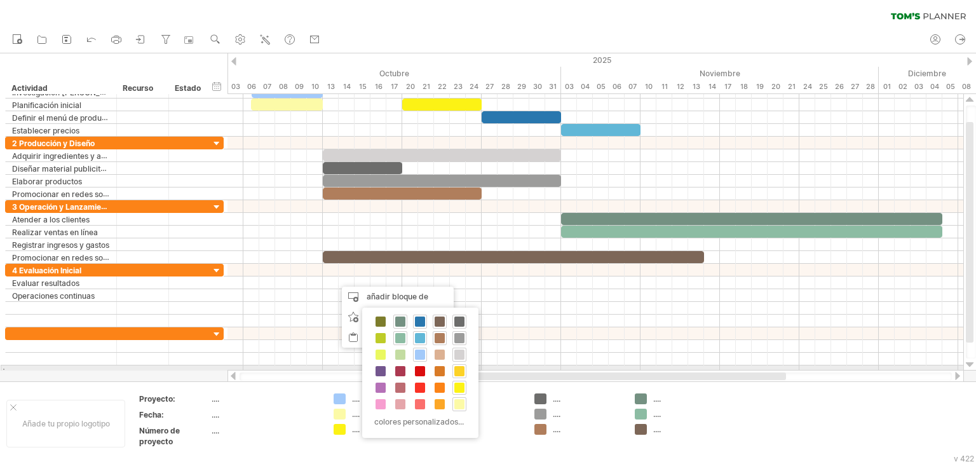
click at [462, 368] on span at bounding box center [459, 371] width 10 height 10
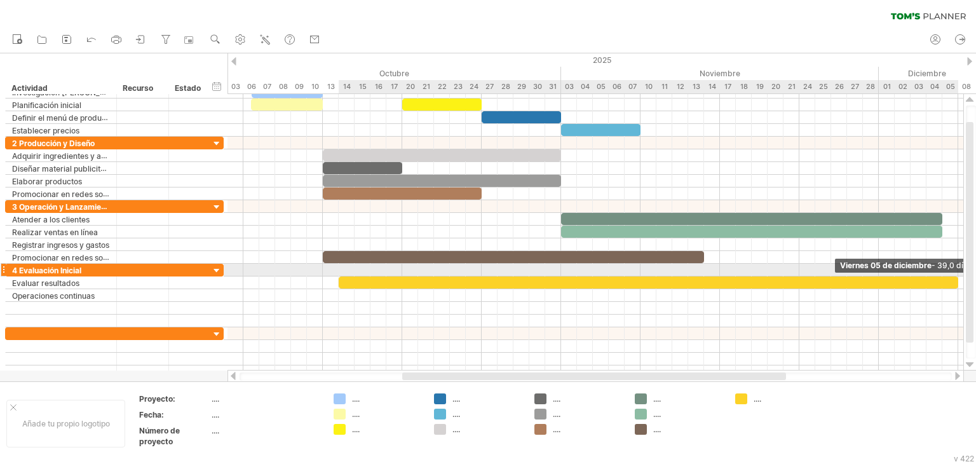
drag, startPoint x: 352, startPoint y: 283, endPoint x: 952, endPoint y: 274, distance: 600.4
click at [952, 276] on div at bounding box center [648, 282] width 619 height 12
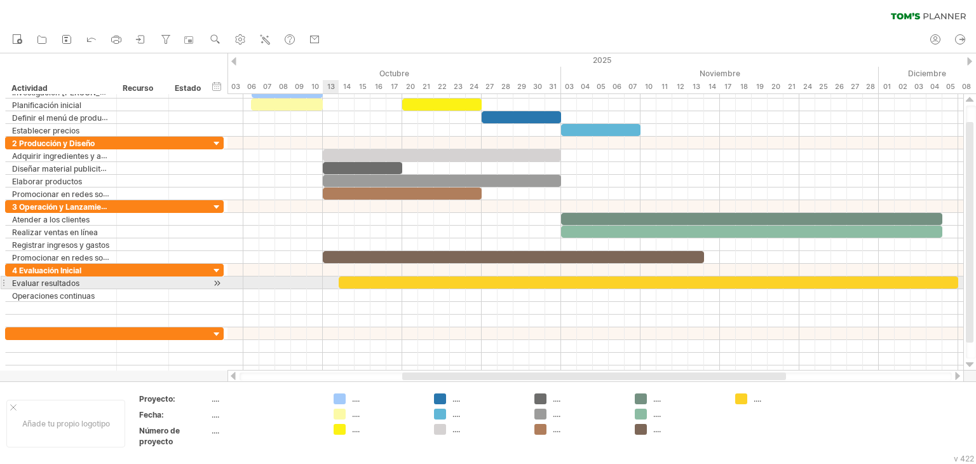
click at [335, 289] on div at bounding box center [595, 295] width 736 height 13
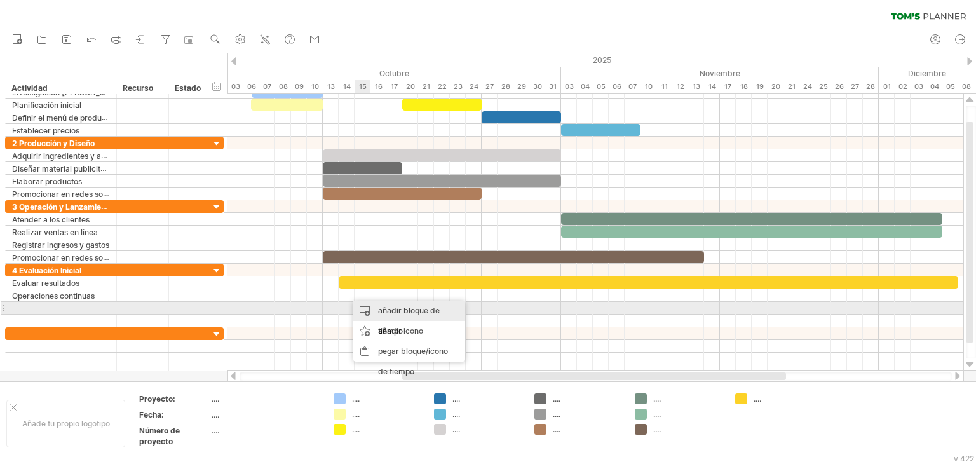
click at [369, 312] on div "añadir bloque de tiempo" at bounding box center [409, 320] width 112 height 41
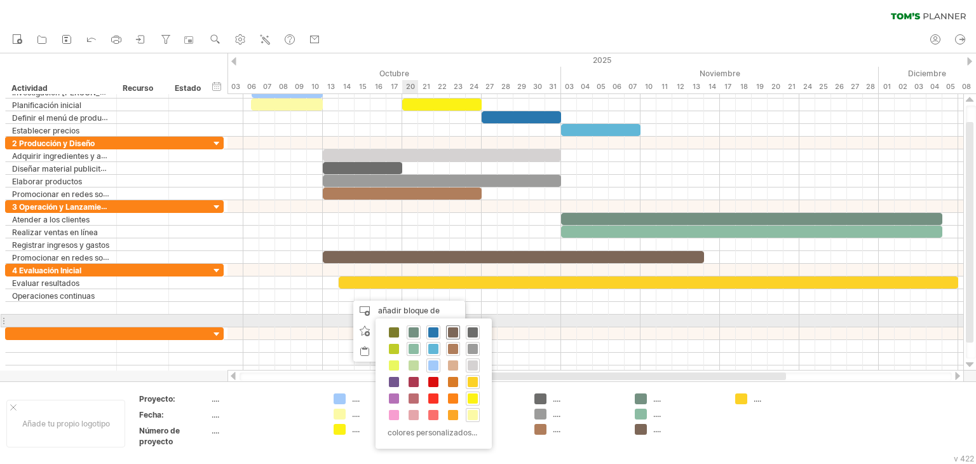
click at [446, 327] on div at bounding box center [453, 332] width 14 height 14
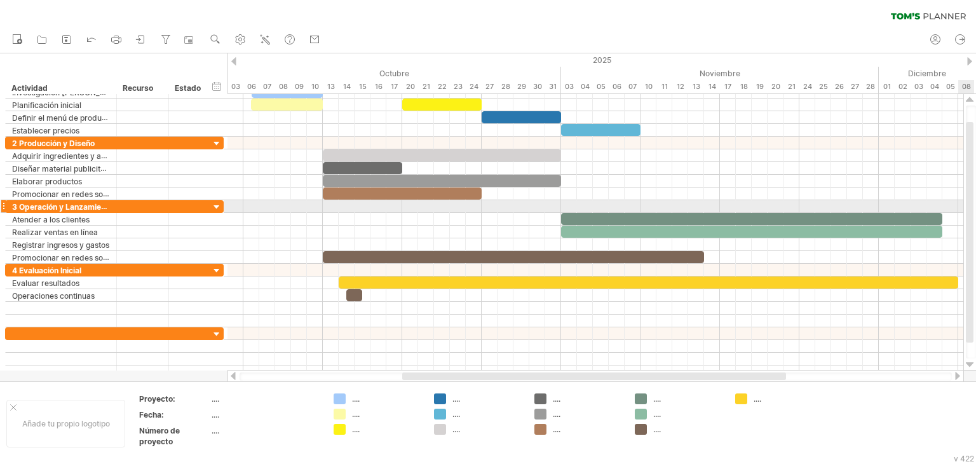
drag, startPoint x: 975, startPoint y: 234, endPoint x: 975, endPoint y: 201, distance: 33.0
click at [975, 201] on div at bounding box center [971, 231] width 10 height 253
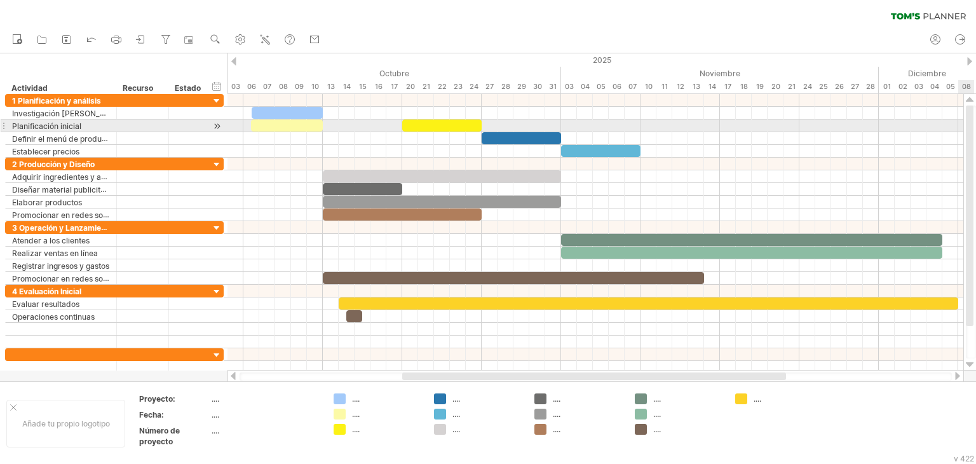
drag, startPoint x: 971, startPoint y: 181, endPoint x: 969, endPoint y: 128, distance: 53.4
click at [969, 128] on div at bounding box center [970, 215] width 8 height 220
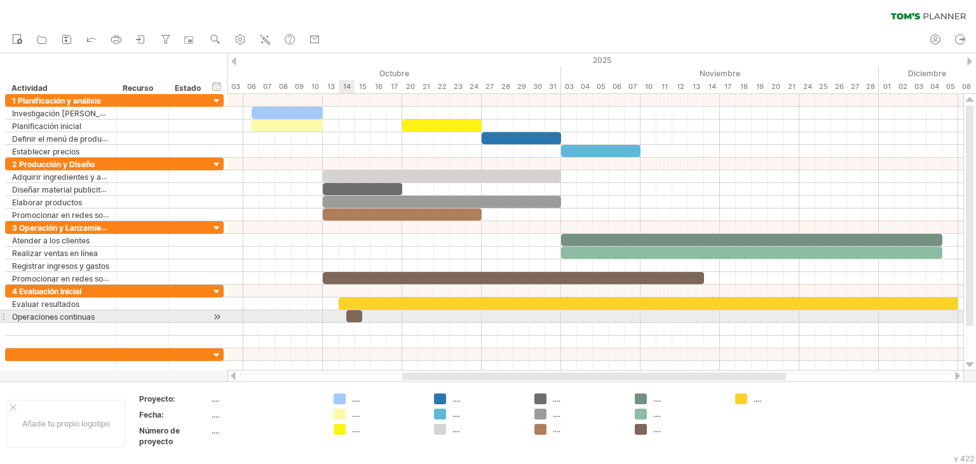
click at [351, 316] on div at bounding box center [354, 316] width 16 height 12
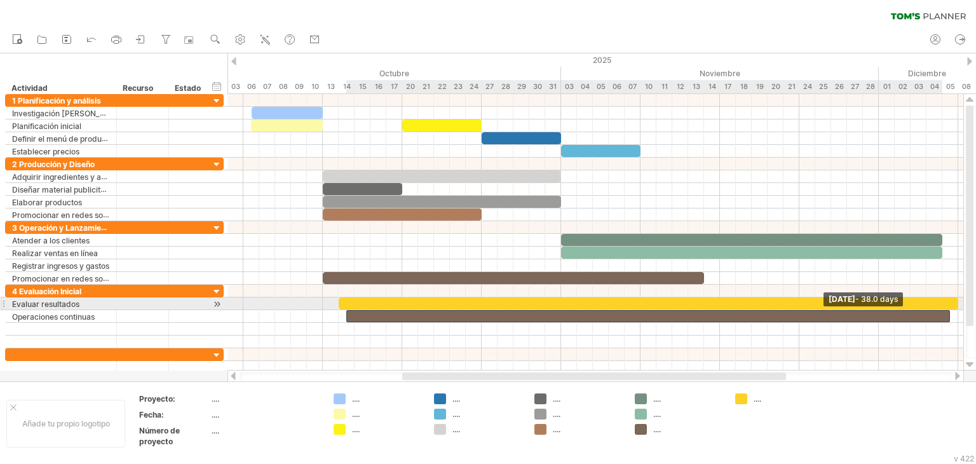
drag, startPoint x: 363, startPoint y: 313, endPoint x: 947, endPoint y: 305, distance: 583.2
click at [947, 305] on div "[DATE] - 38.0 days [DATE]" at bounding box center [595, 232] width 736 height 276
